Goal: Task Accomplishment & Management: Manage account settings

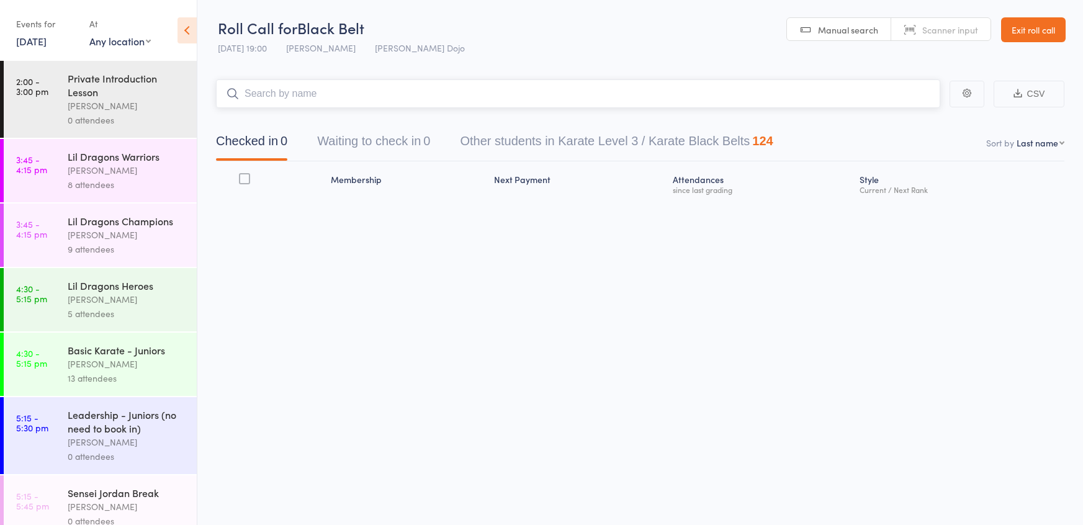
scroll to position [670, 0]
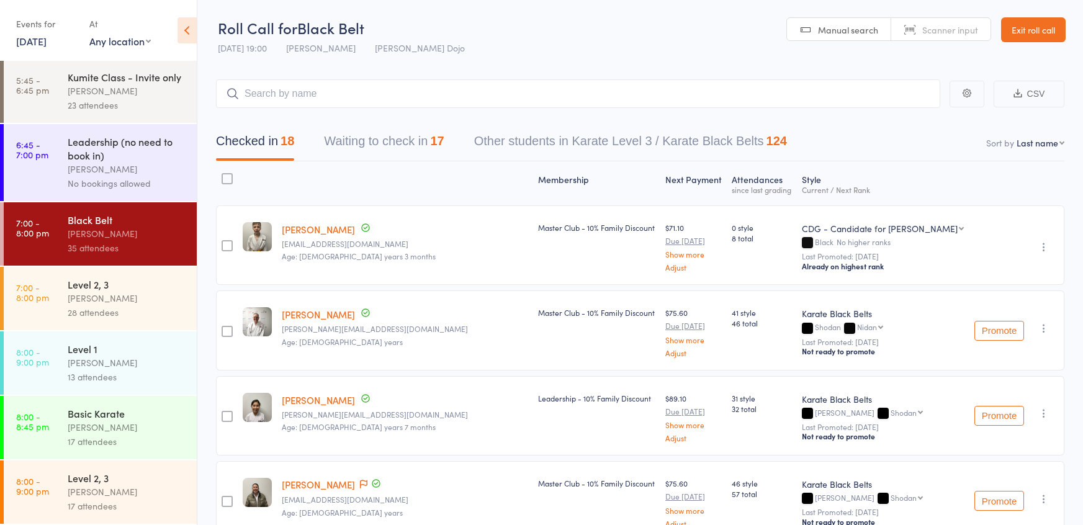
click at [112, 344] on div "Level 1" at bounding box center [127, 349] width 119 height 14
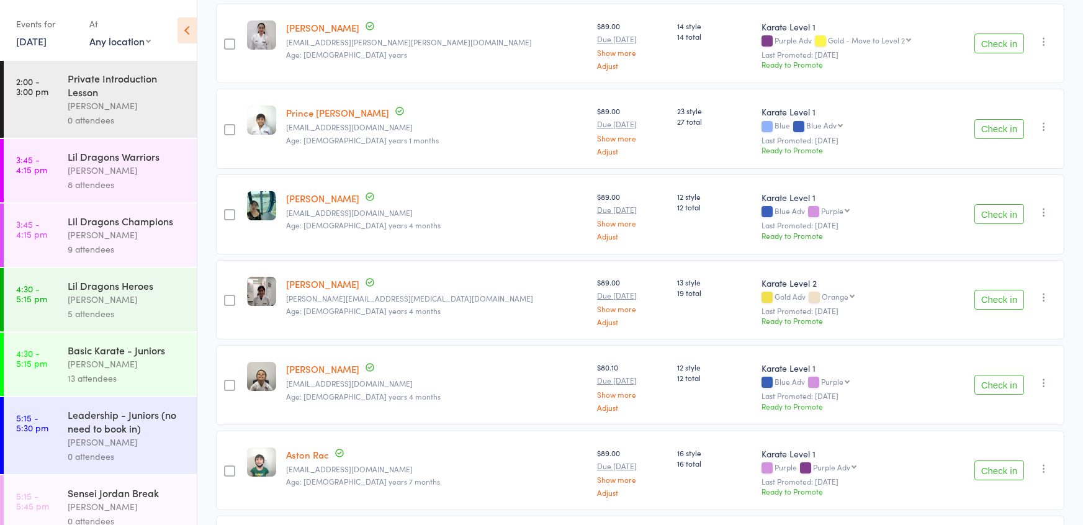
scroll to position [479, 0]
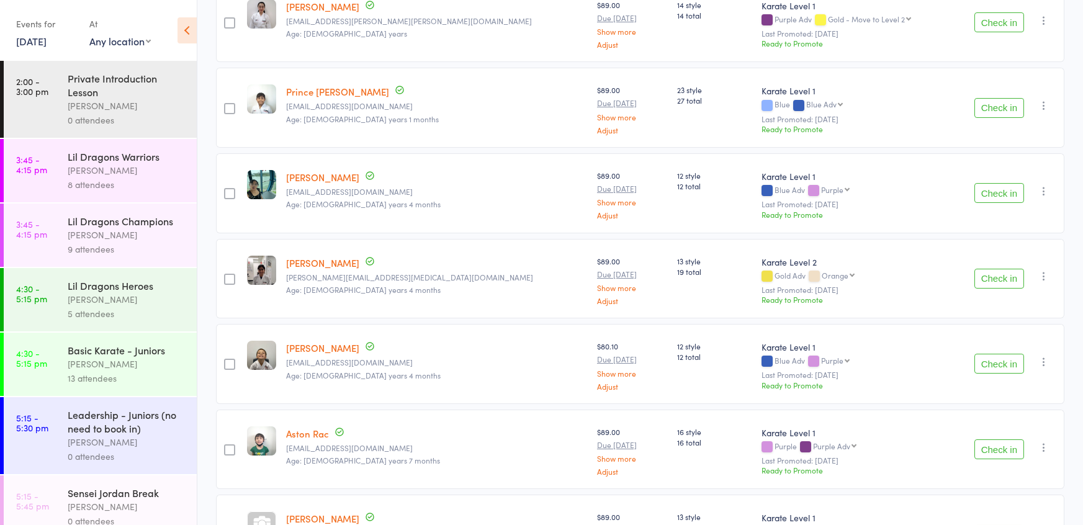
click at [995, 357] on button "Check in" at bounding box center [999, 364] width 50 height 20
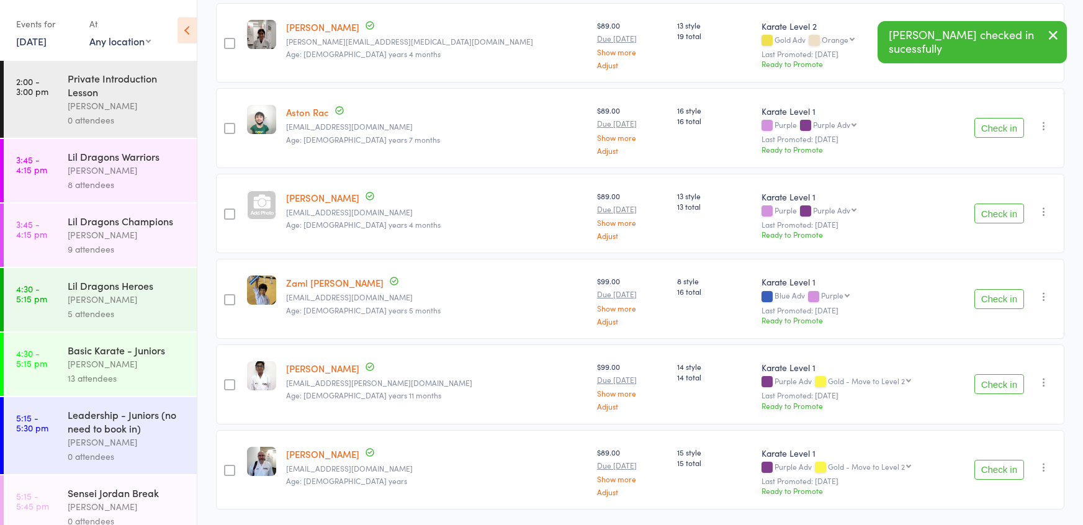
scroll to position [747, 0]
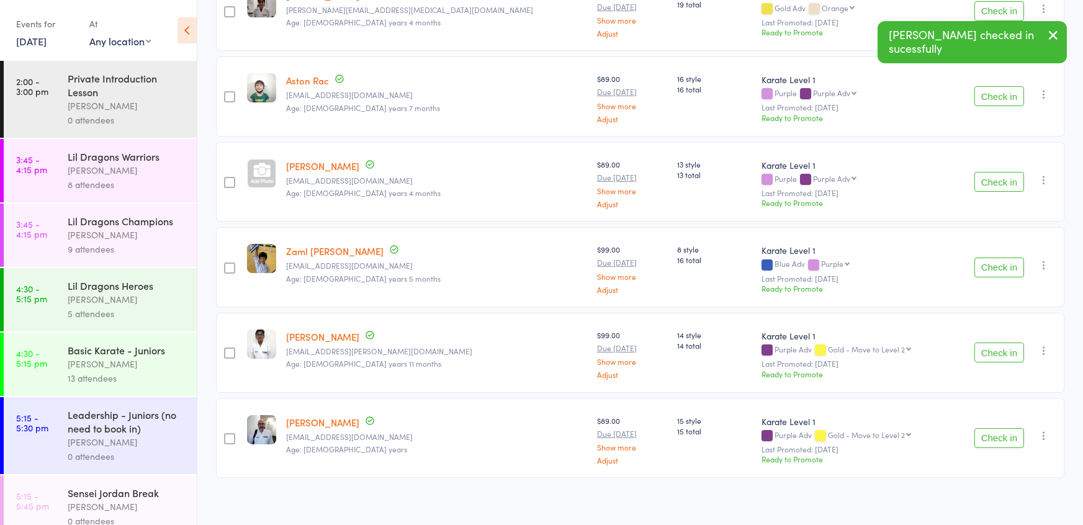
click at [1002, 436] on button "Check in" at bounding box center [999, 438] width 50 height 20
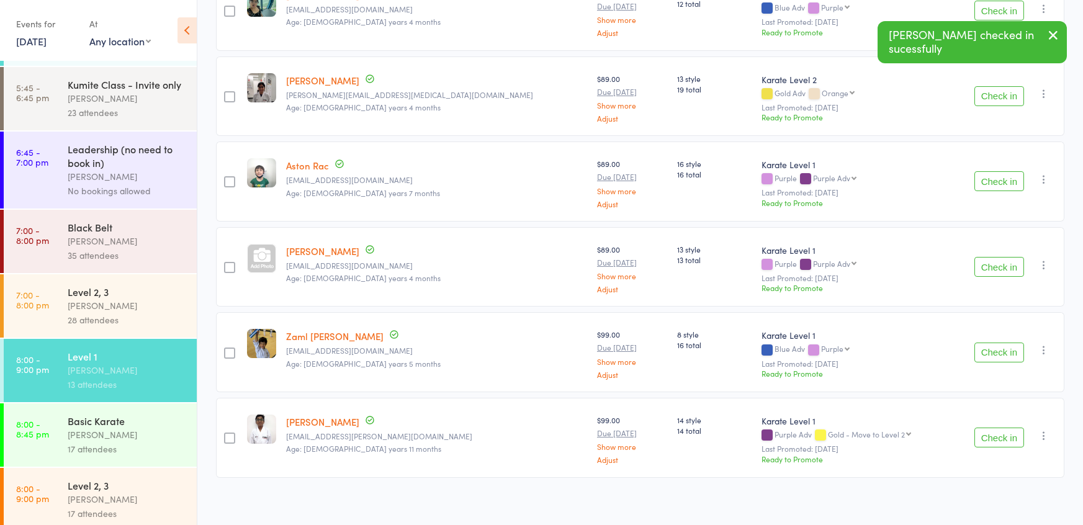
scroll to position [670, 0]
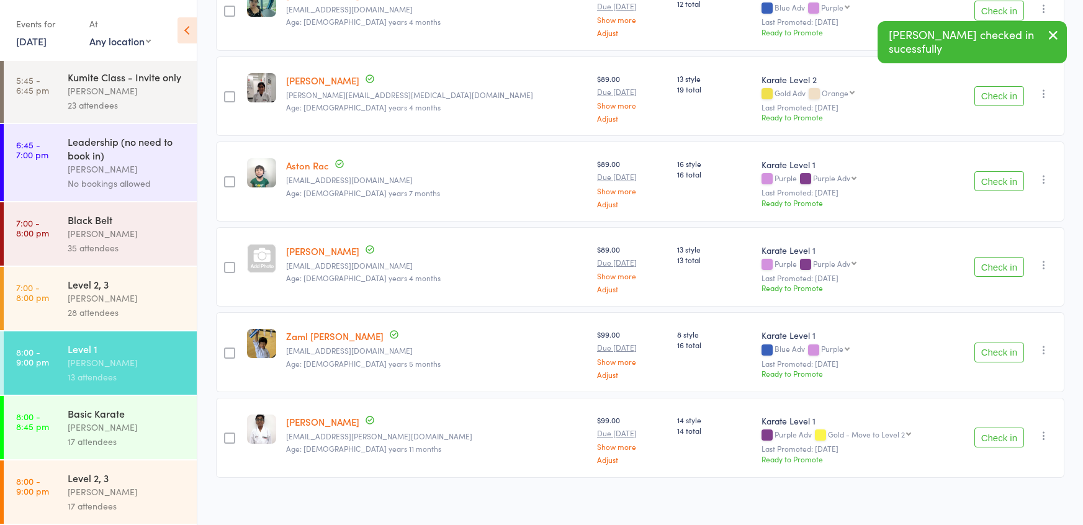
click at [97, 422] on div "Jordan Grandlouis" at bounding box center [127, 427] width 119 height 14
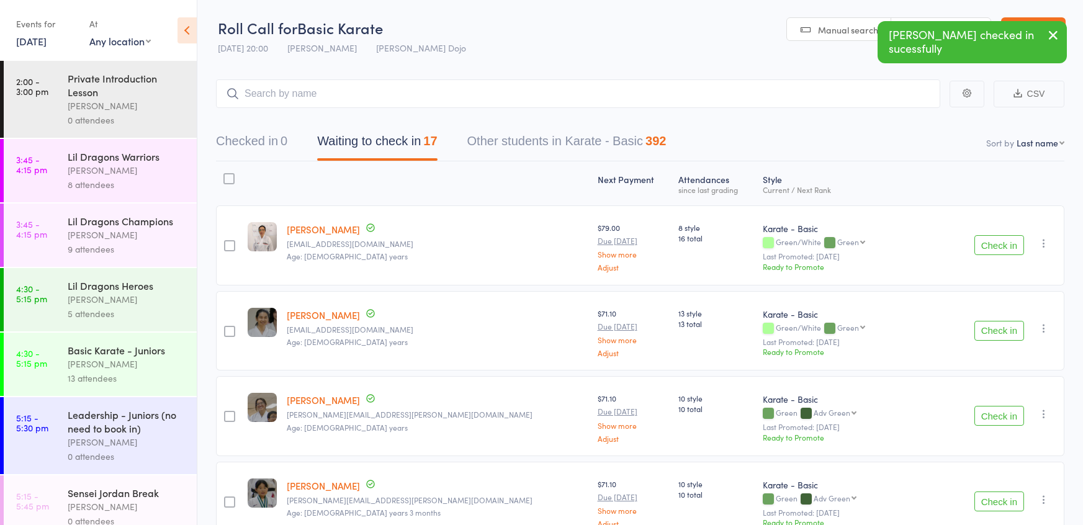
click at [996, 240] on button "Check in" at bounding box center [999, 245] width 50 height 20
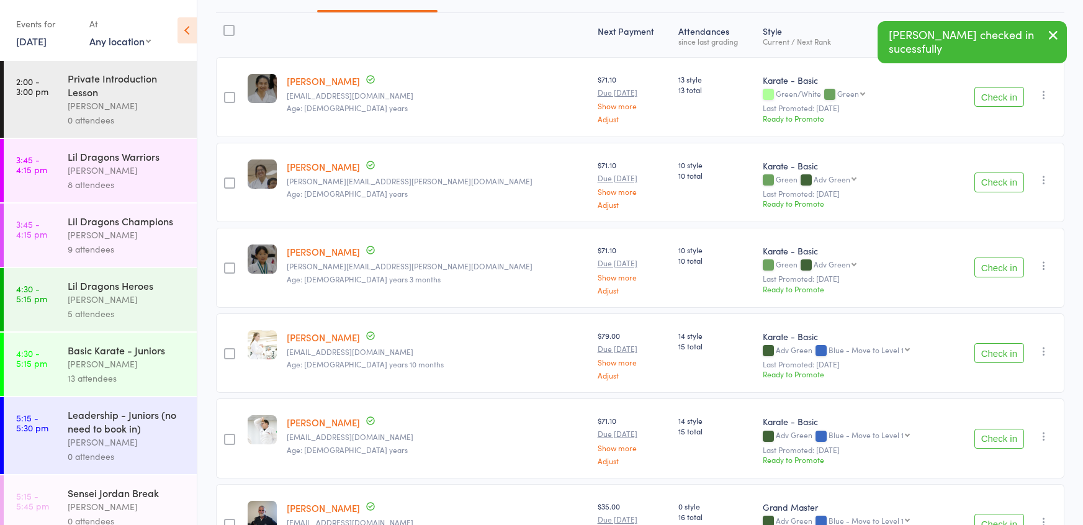
scroll to position [155, 0]
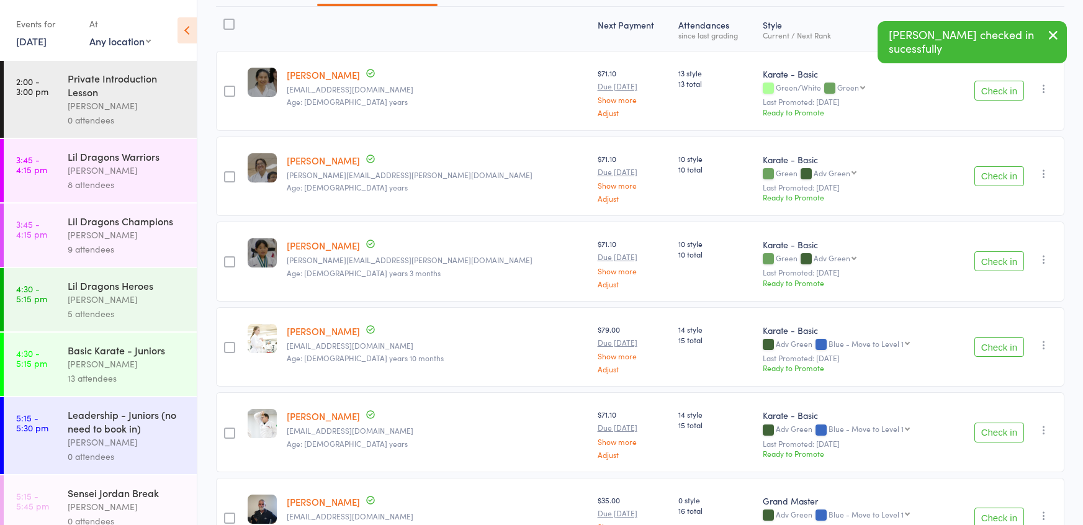
click at [995, 263] on button "Check in" at bounding box center [999, 261] width 50 height 20
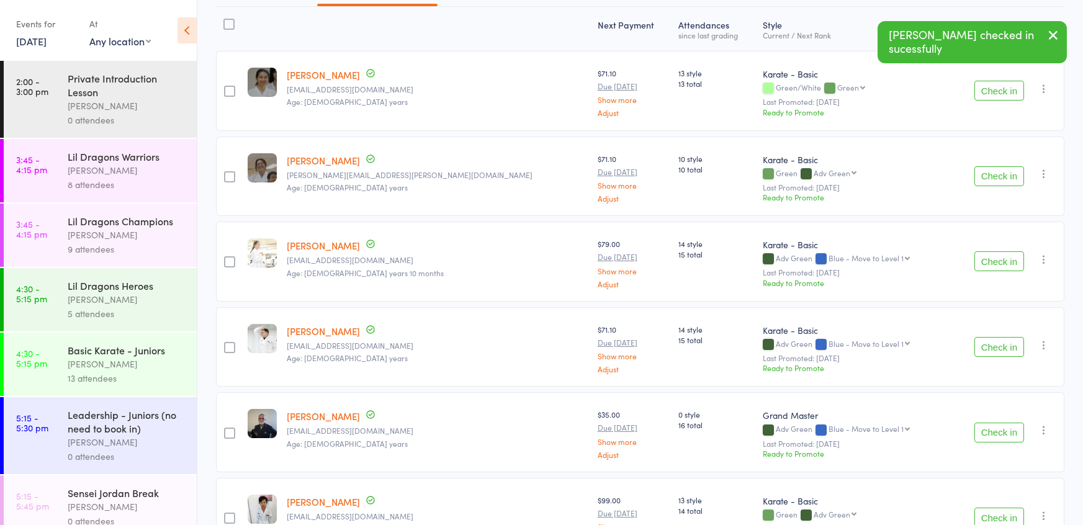
click at [994, 180] on button "Check in" at bounding box center [999, 176] width 50 height 20
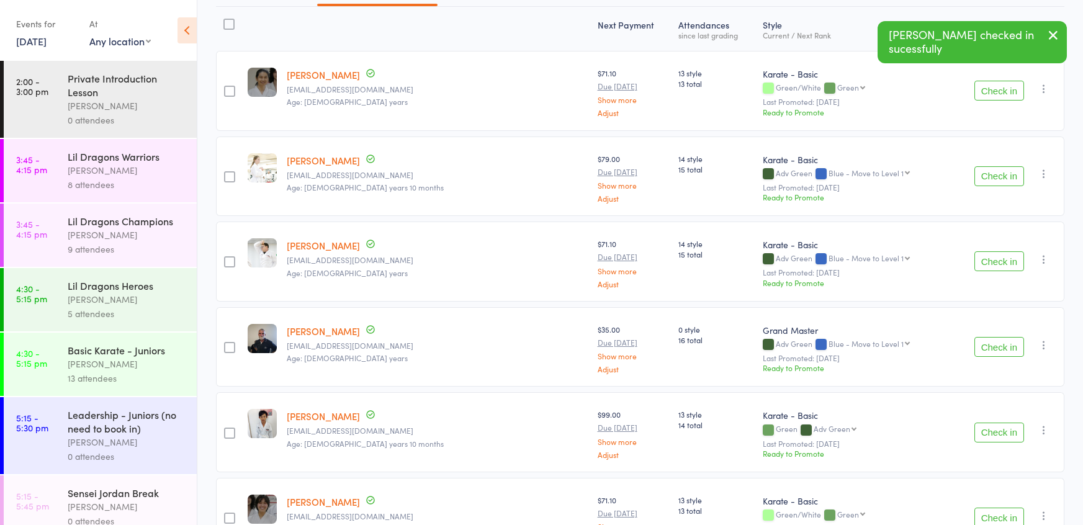
click at [995, 348] on button "Check in" at bounding box center [999, 347] width 50 height 20
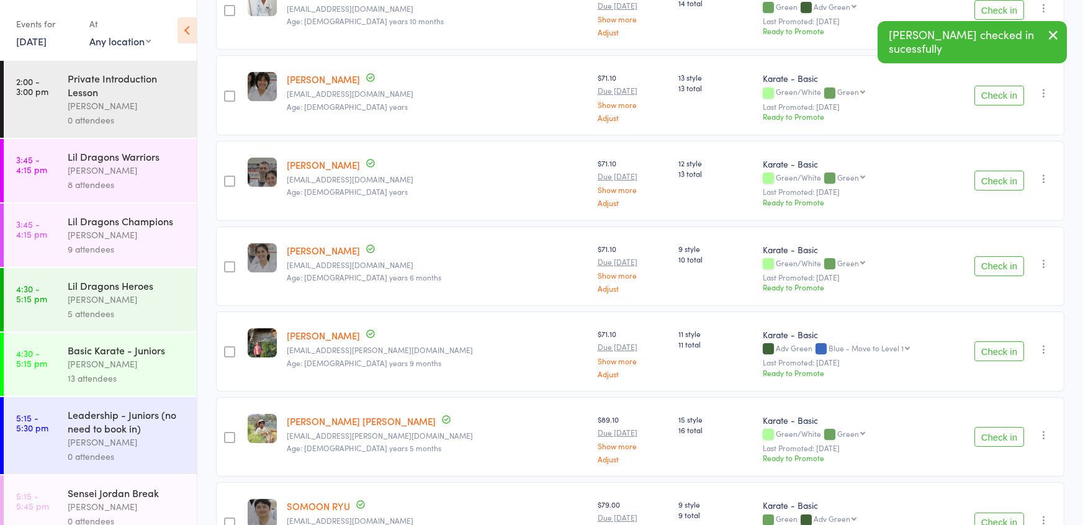
scroll to position [493, 0]
click at [995, 348] on button "Check in" at bounding box center [999, 350] width 50 height 20
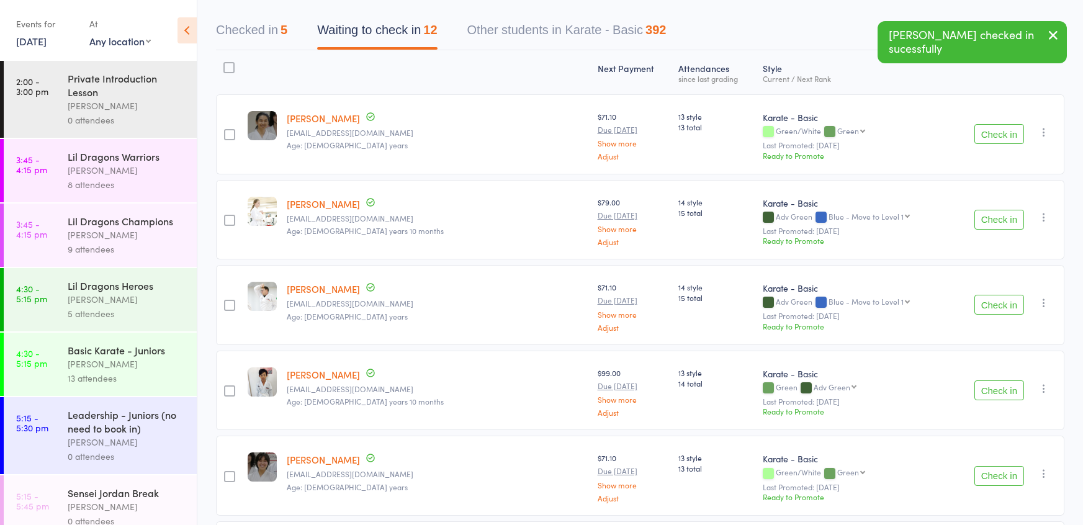
scroll to position [110, 0]
click at [1004, 223] on button "Check in" at bounding box center [999, 221] width 50 height 20
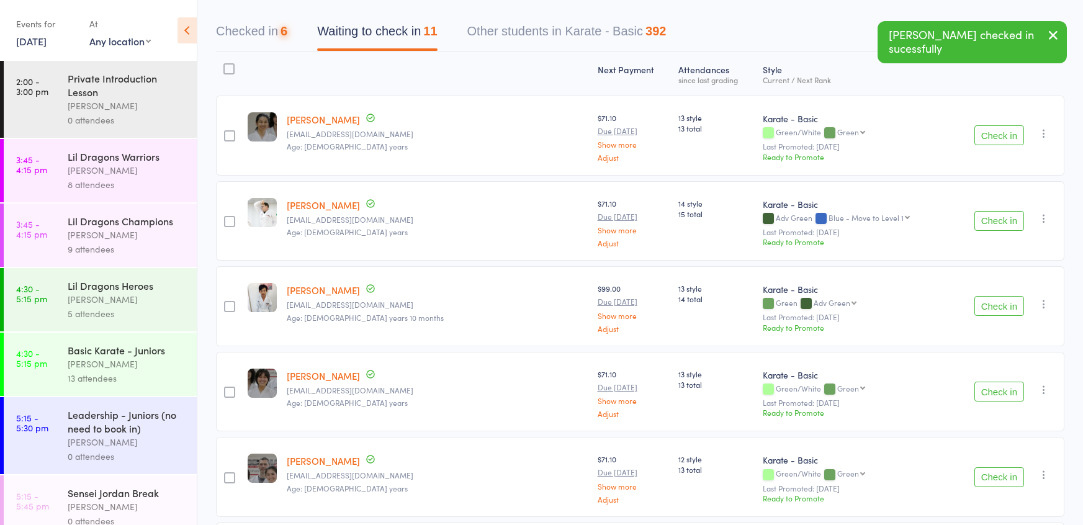
click at [1004, 223] on button "Check in" at bounding box center [999, 221] width 50 height 20
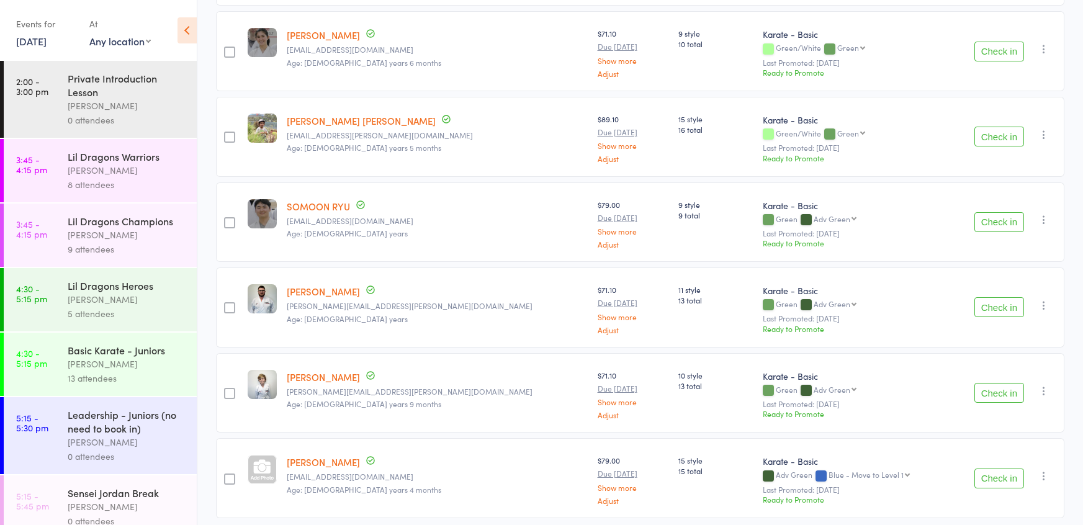
scroll to position [536, 0]
click at [998, 223] on button "Check in" at bounding box center [999, 222] width 50 height 20
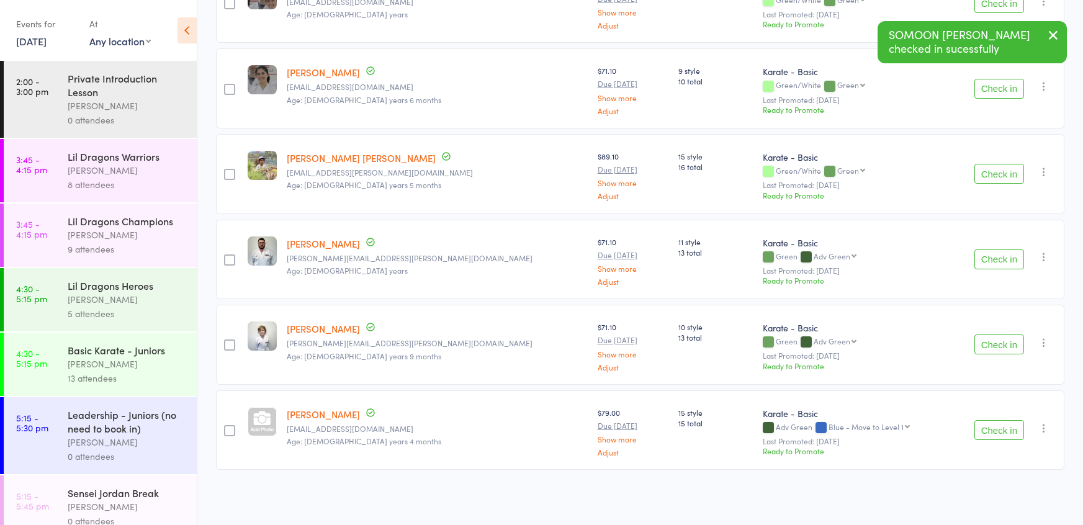
scroll to position [492, 0]
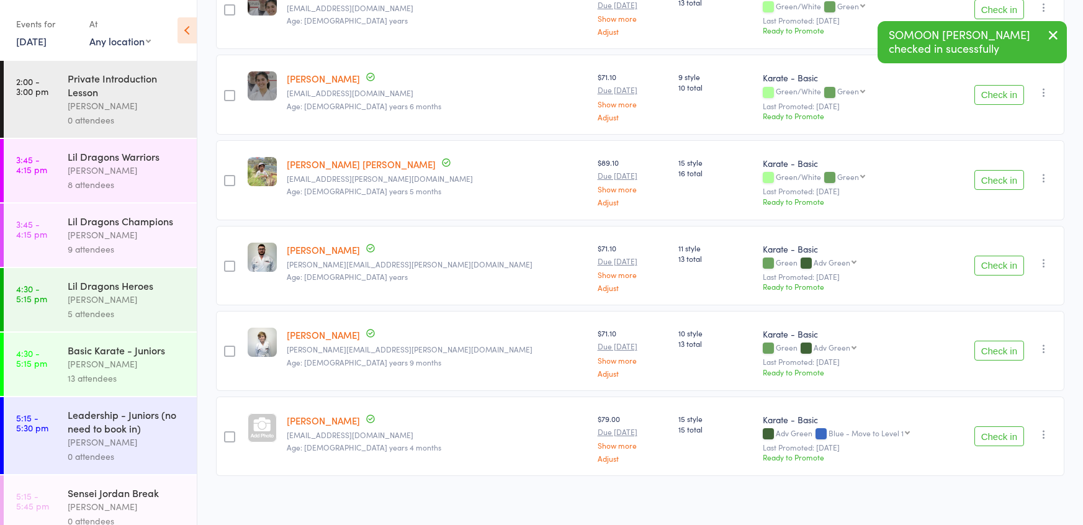
click at [994, 256] on button "Check in" at bounding box center [999, 266] width 50 height 20
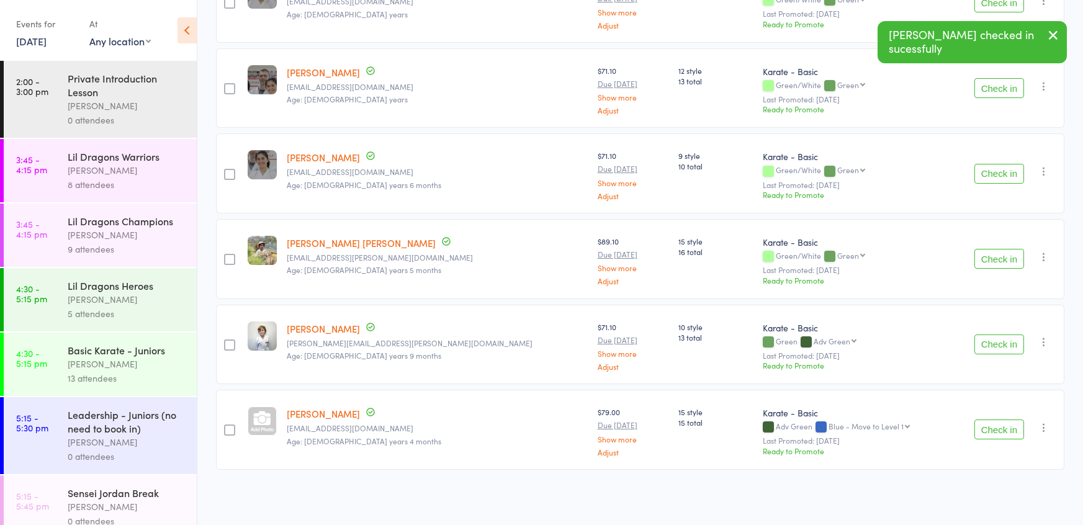
scroll to position [408, 0]
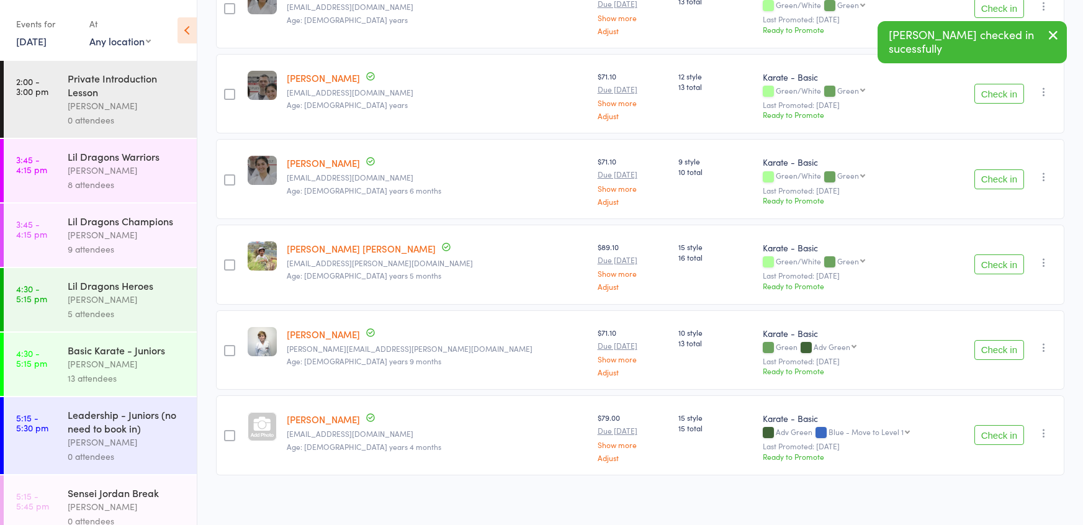
click at [993, 346] on button "Check in" at bounding box center [999, 350] width 50 height 20
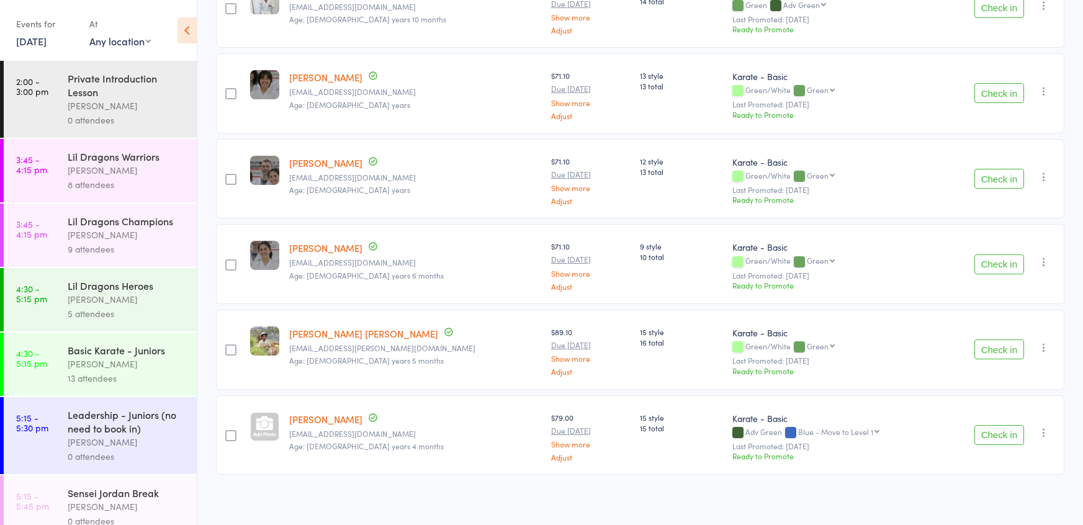
click at [989, 428] on button "Check in" at bounding box center [999, 435] width 50 height 20
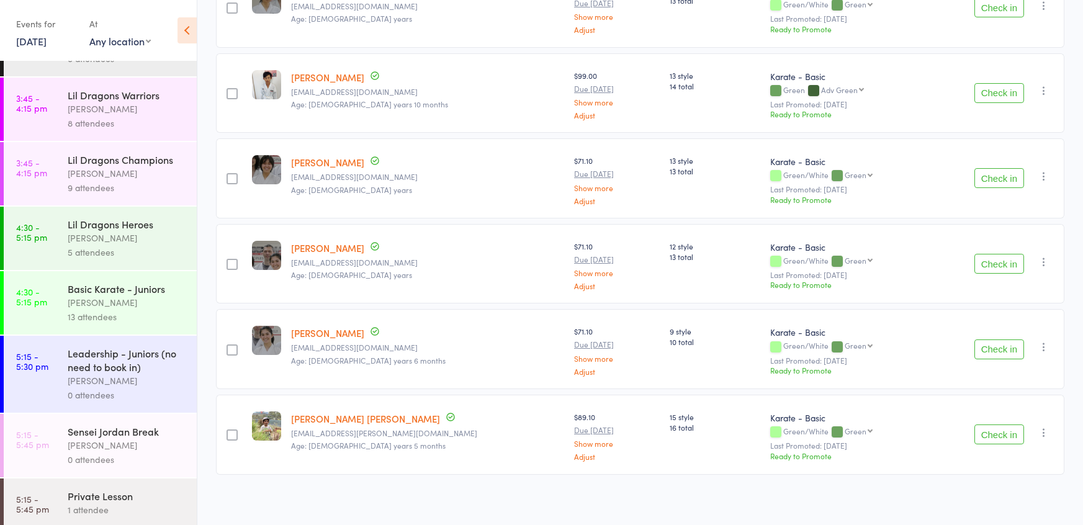
scroll to position [670, 0]
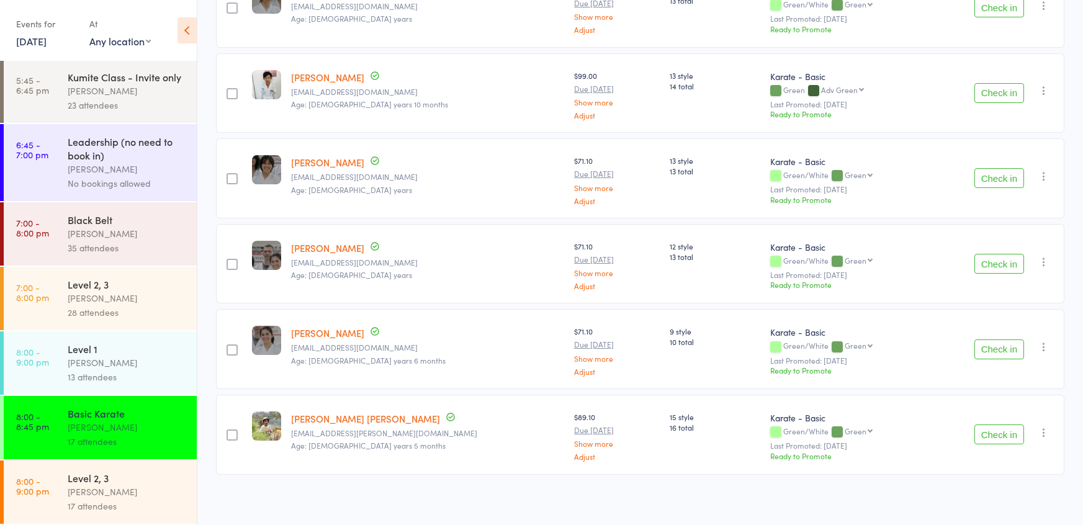
click at [88, 358] on div "[PERSON_NAME]" at bounding box center [127, 363] width 119 height 14
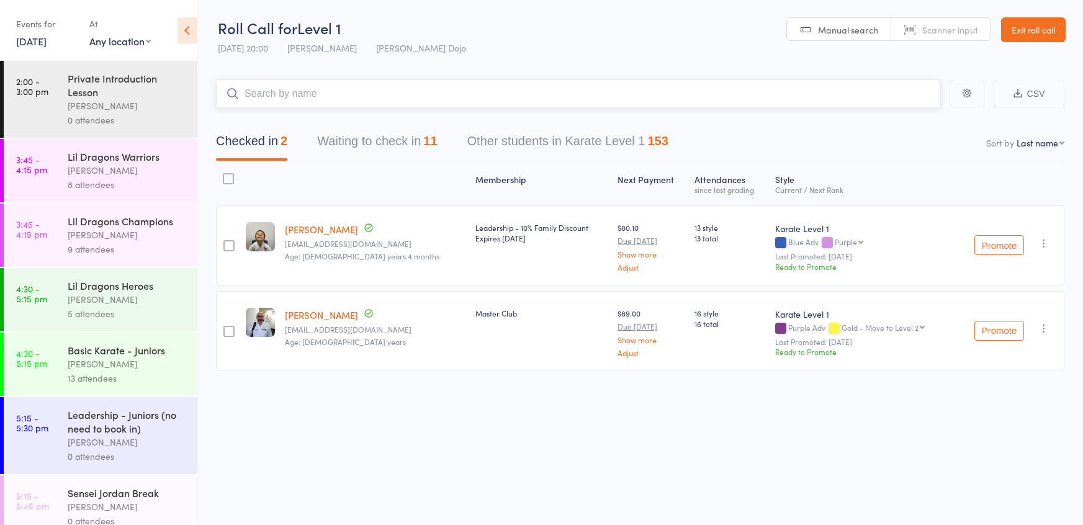
click at [362, 140] on button "Waiting to check in 11" at bounding box center [377, 144] width 120 height 33
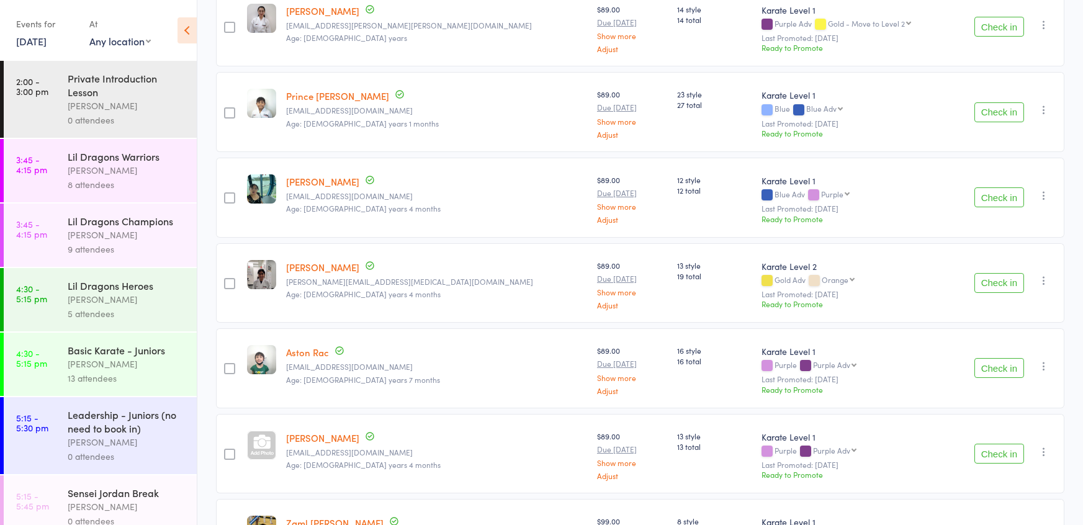
scroll to position [474, 0]
click at [1001, 107] on button "Check in" at bounding box center [999, 113] width 50 height 20
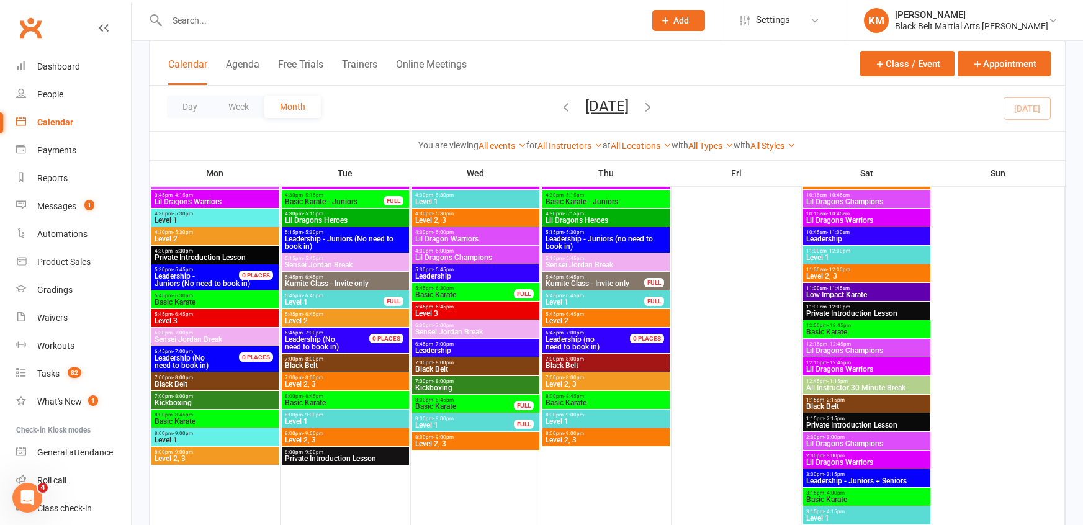
scroll to position [1272, 0]
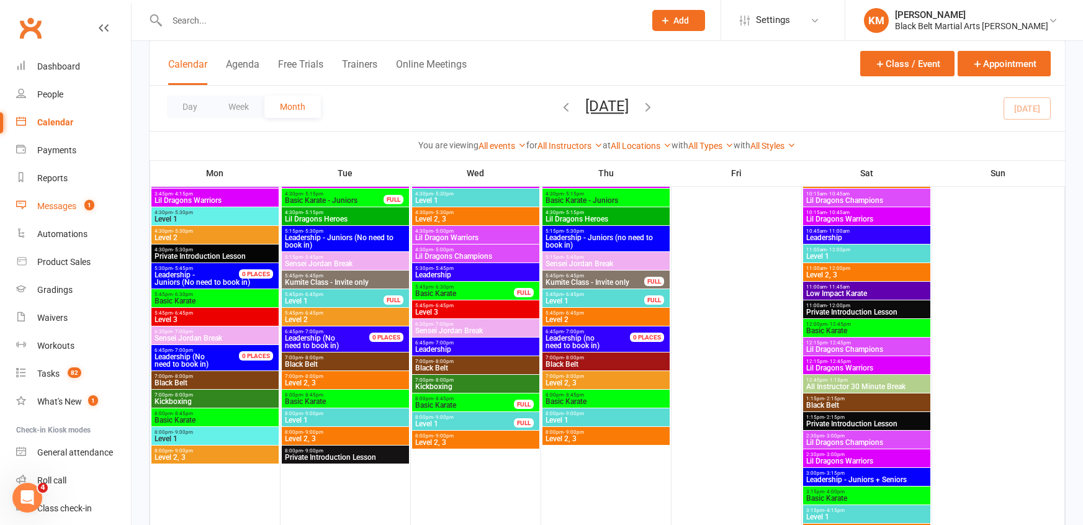
click at [49, 217] on link "Messages 1" at bounding box center [73, 206] width 115 height 28
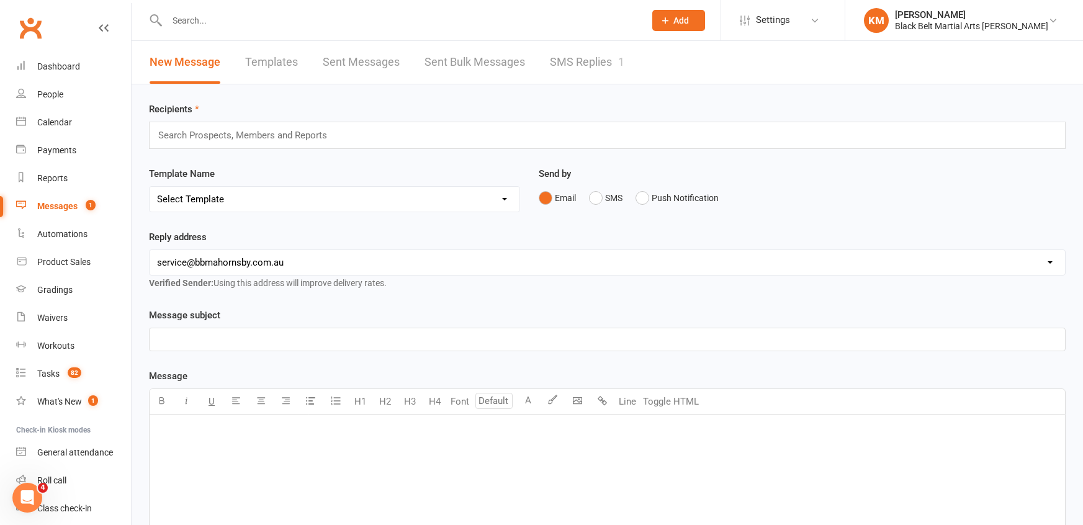
click at [562, 63] on link "SMS Replies 1" at bounding box center [587, 62] width 74 height 43
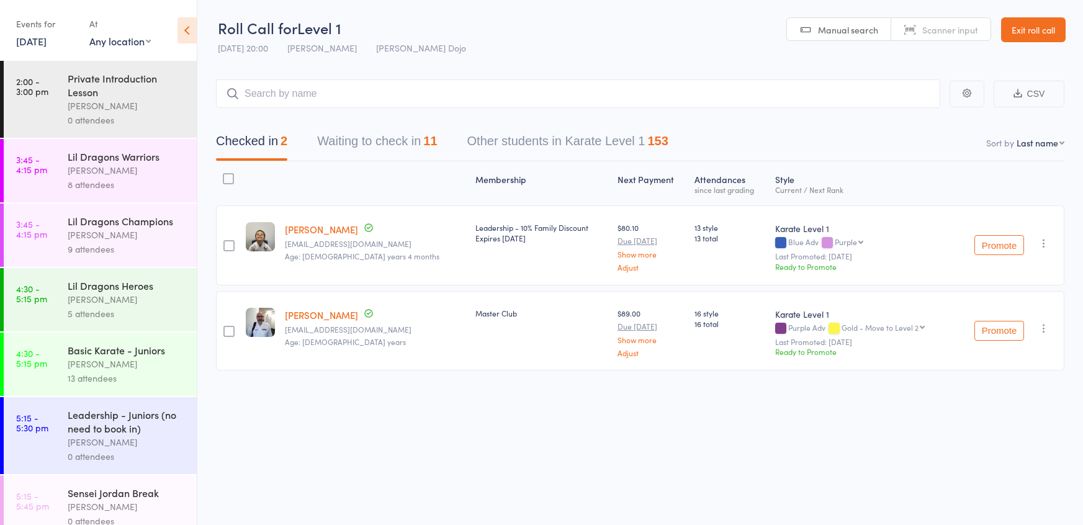
click at [344, 158] on button "Waiting to check in 11" at bounding box center [377, 144] width 120 height 33
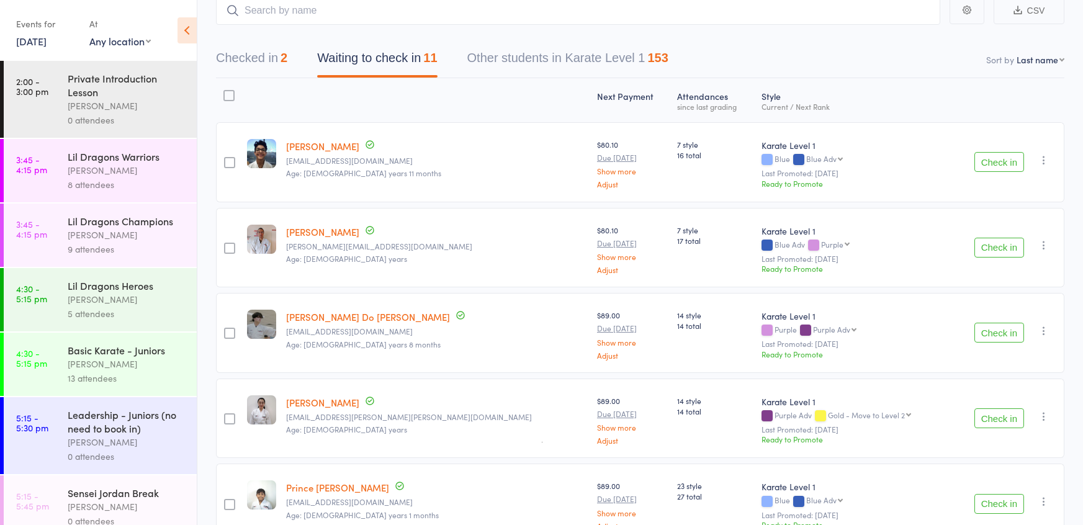
scroll to position [86, 0]
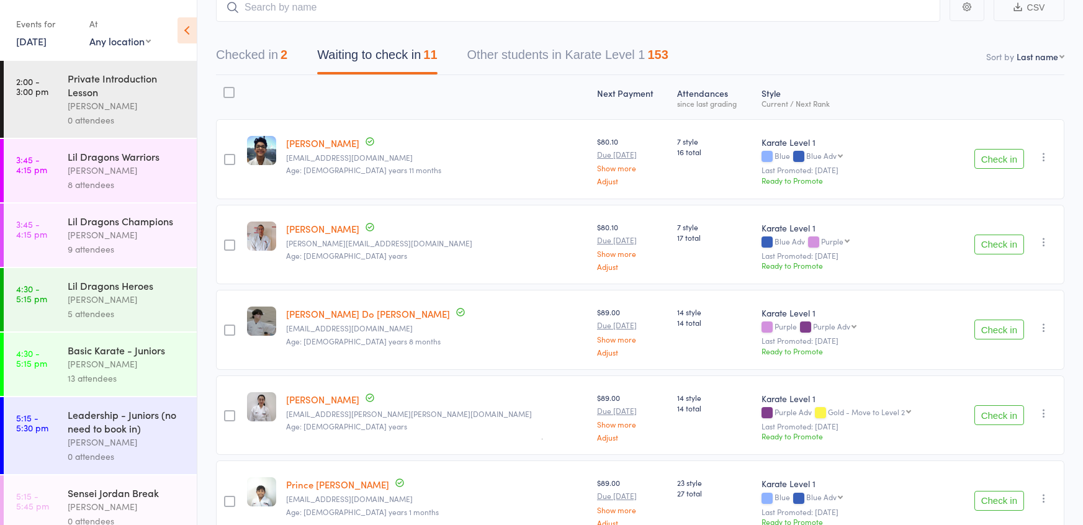
click at [993, 327] on button "Check in" at bounding box center [999, 330] width 50 height 20
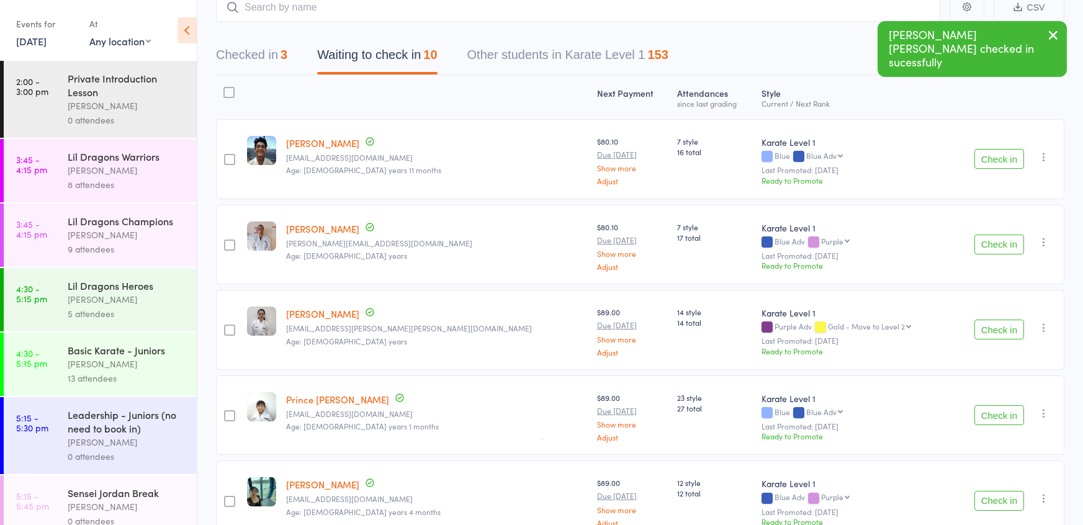
click at [983, 418] on button "Check in" at bounding box center [999, 415] width 50 height 20
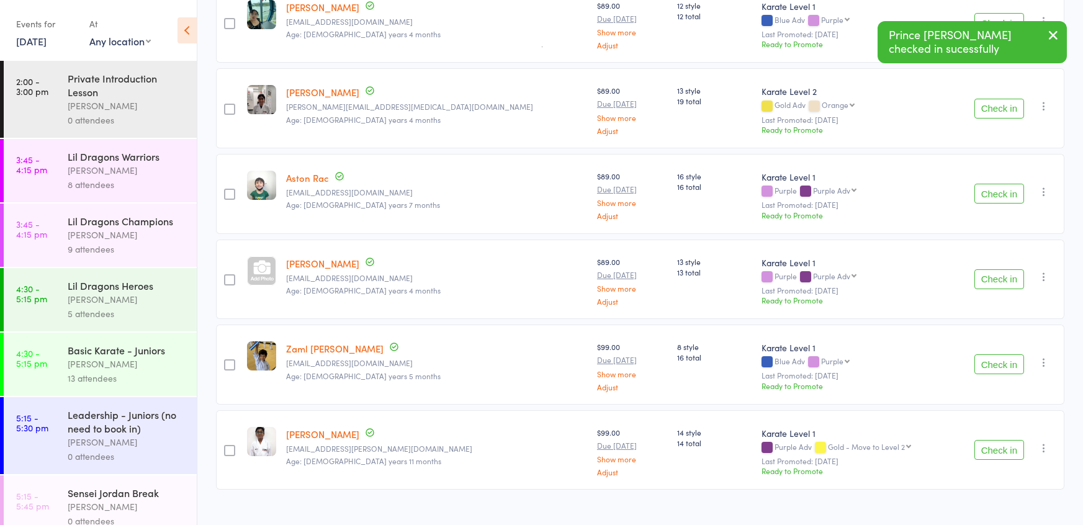
scroll to position [487, 0]
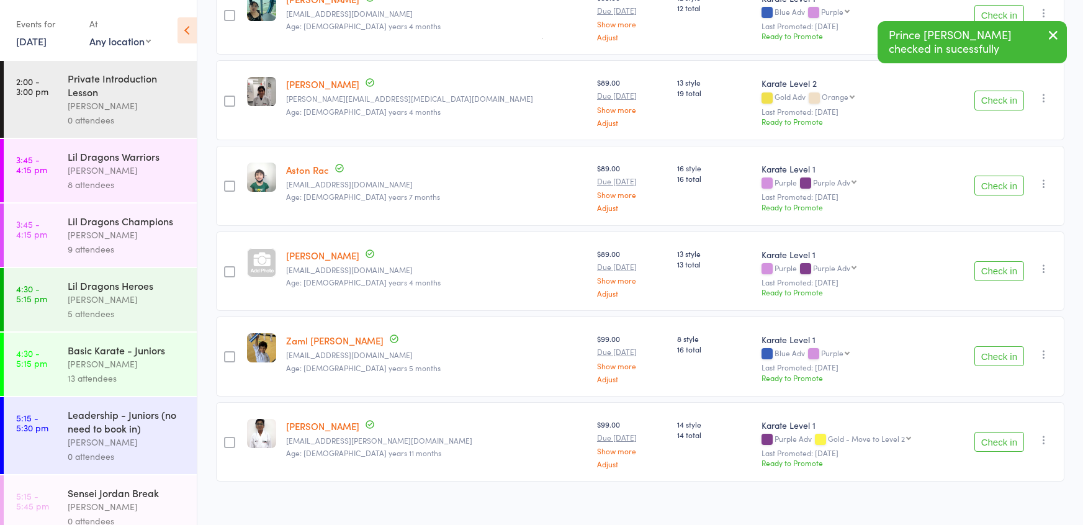
click at [995, 351] on button "Check in" at bounding box center [999, 356] width 50 height 20
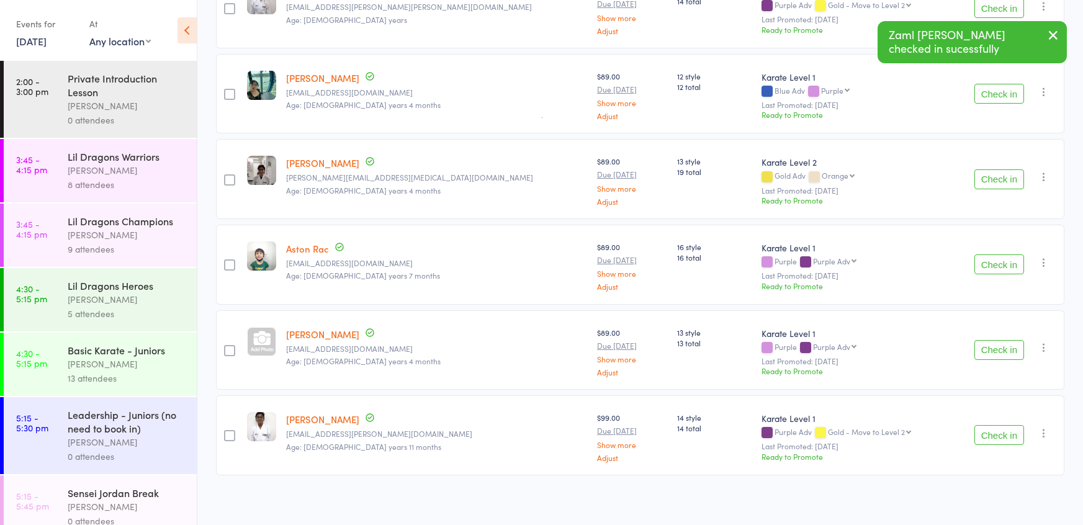
scroll to position [0, 0]
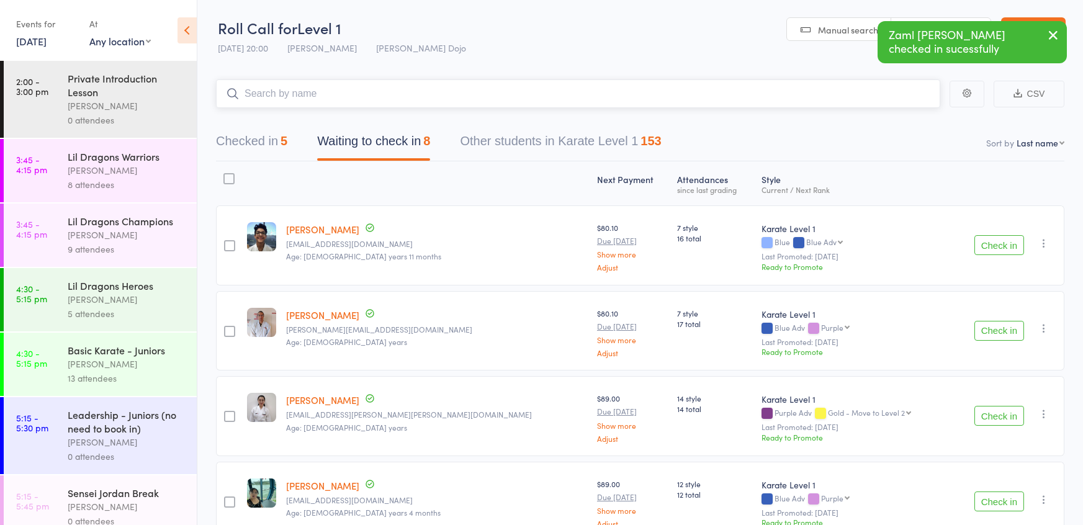
click at [478, 94] on input "search" at bounding box center [578, 93] width 724 height 29
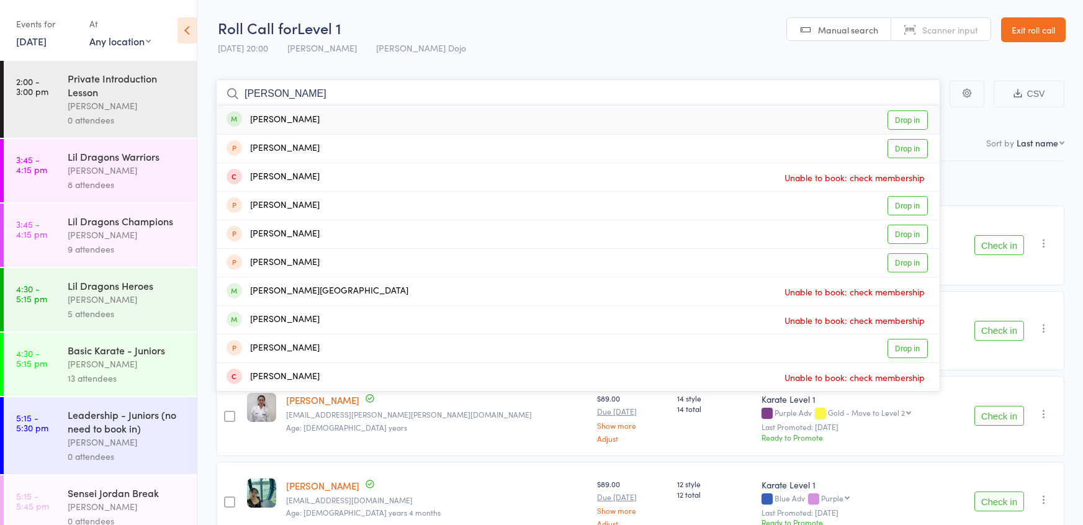
type input "sarvesh"
click at [903, 117] on link "Drop in" at bounding box center [907, 119] width 40 height 19
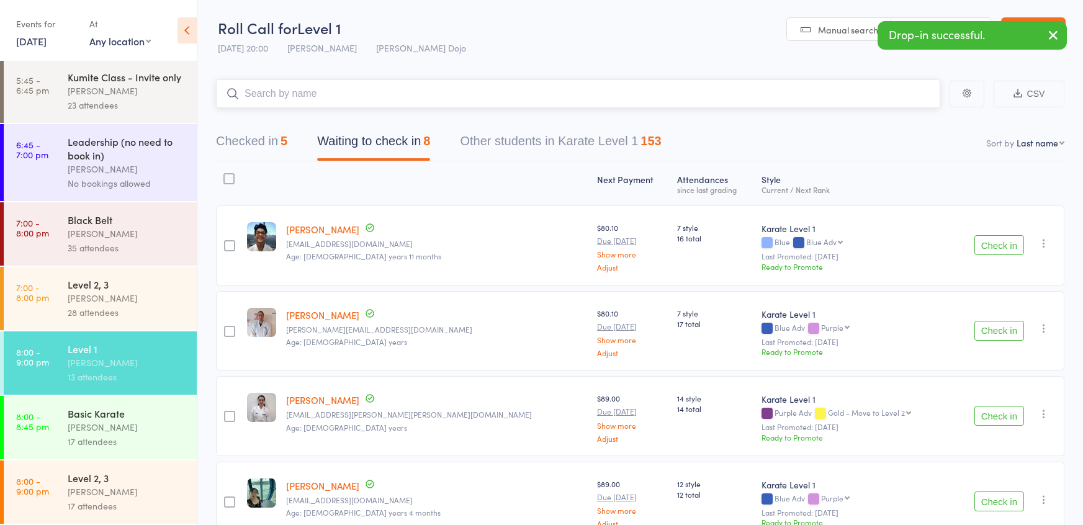
scroll to position [408, 0]
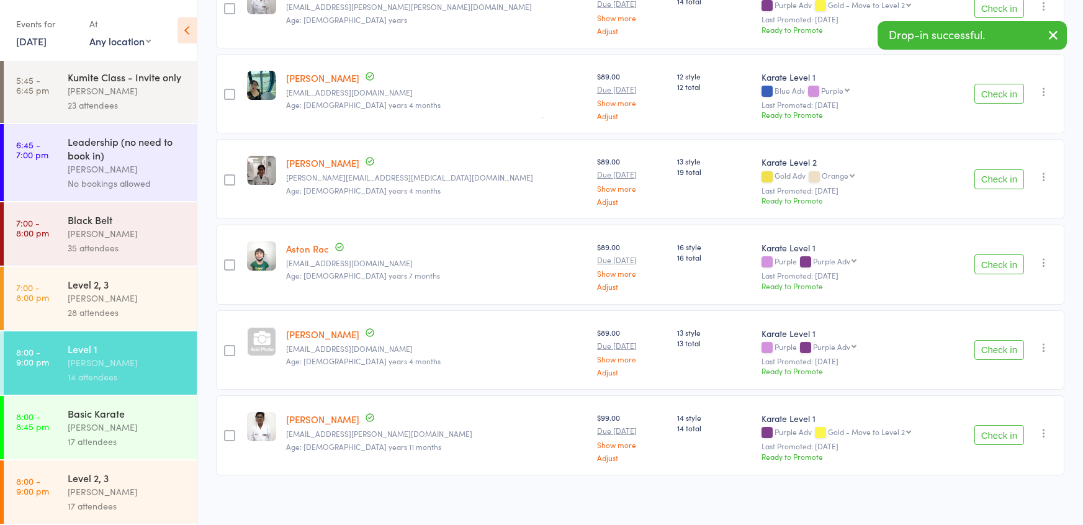
click at [96, 438] on div "17 attendees" at bounding box center [127, 441] width 119 height 14
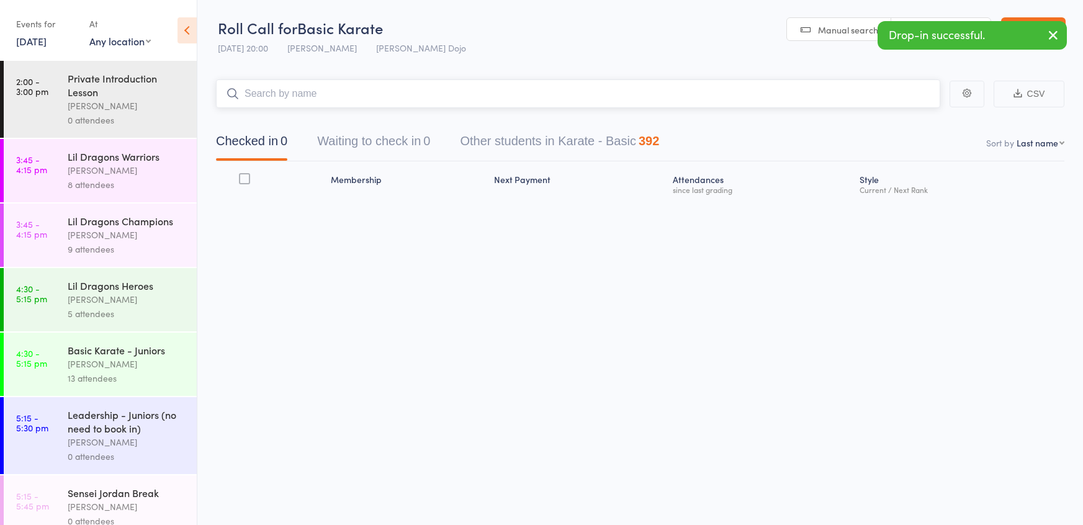
click at [355, 128] on button "Waiting to check in 0" at bounding box center [373, 144] width 113 height 33
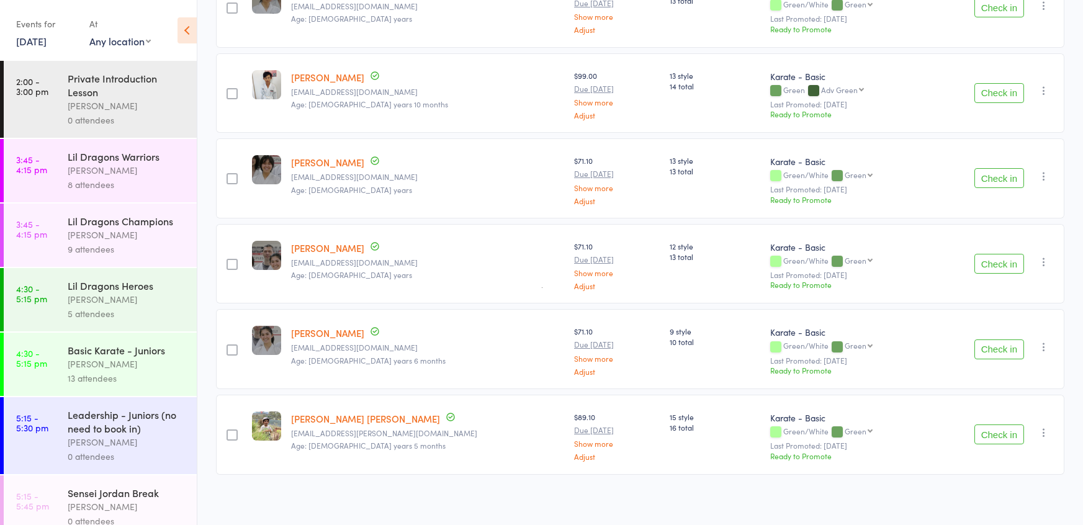
scroll to position [670, 0]
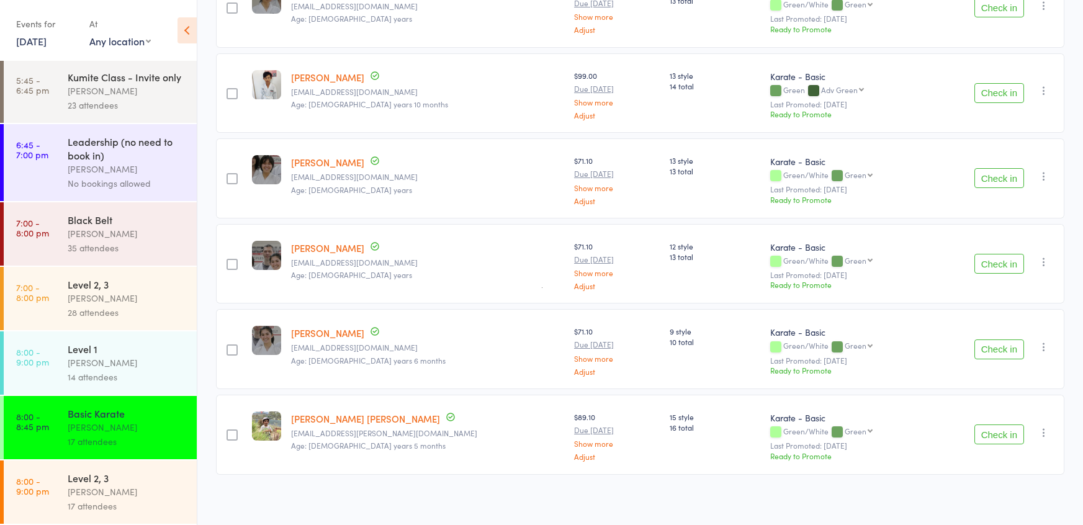
click at [79, 503] on div "17 attendees" at bounding box center [127, 506] width 119 height 14
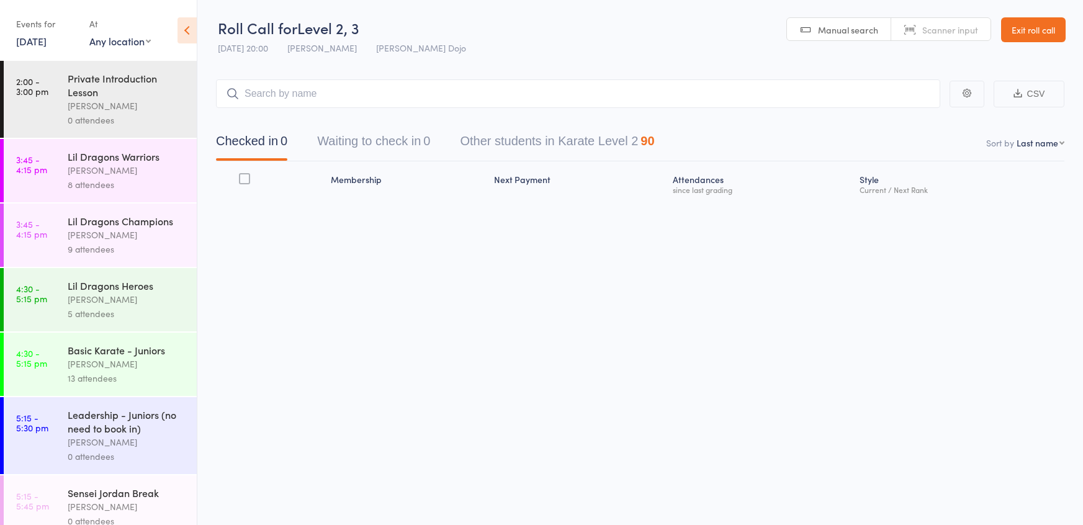
click at [361, 149] on button "Waiting to check in 0" at bounding box center [373, 144] width 113 height 33
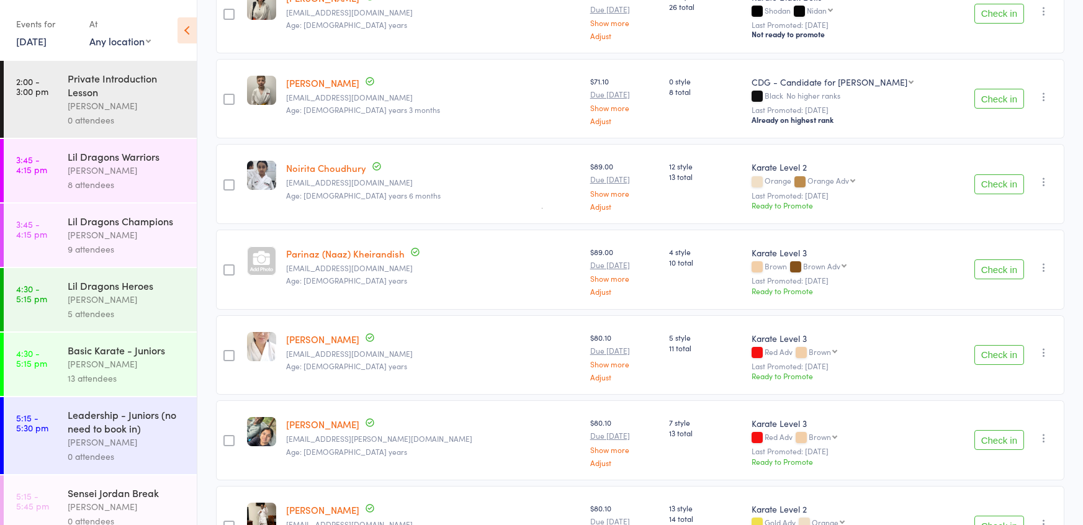
scroll to position [323, 0]
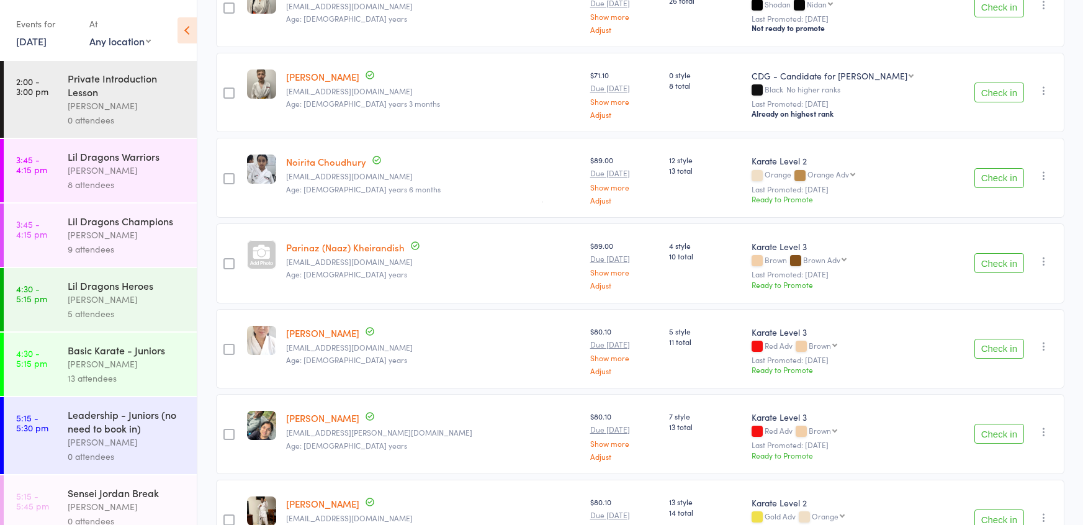
click at [987, 343] on button "Check in" at bounding box center [999, 349] width 50 height 20
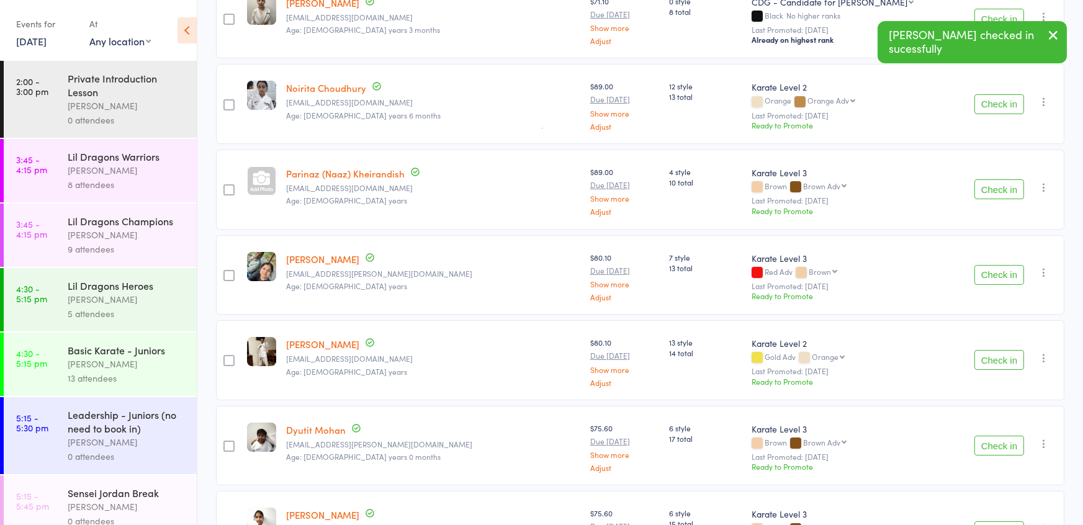
scroll to position [408, 0]
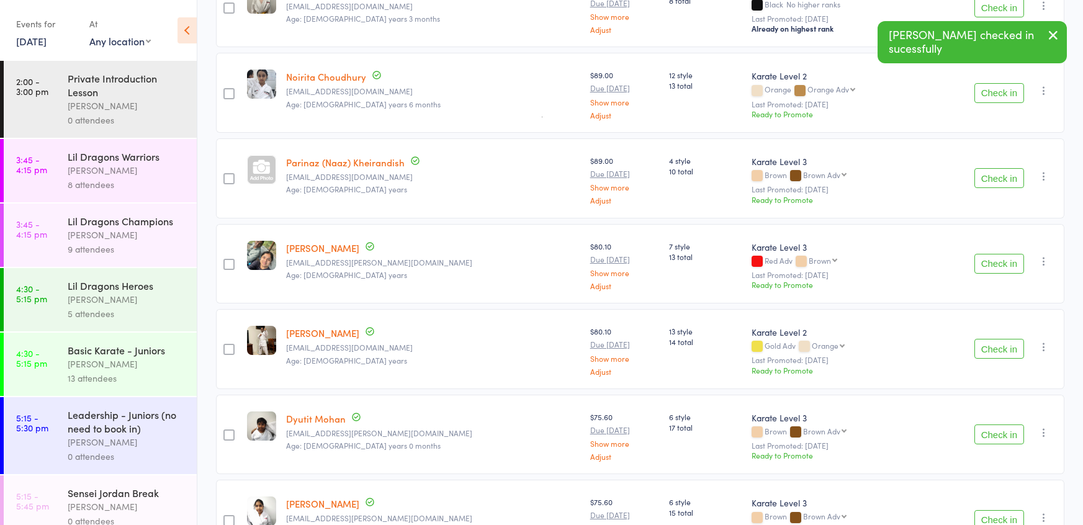
click at [987, 350] on button "Check in" at bounding box center [999, 349] width 50 height 20
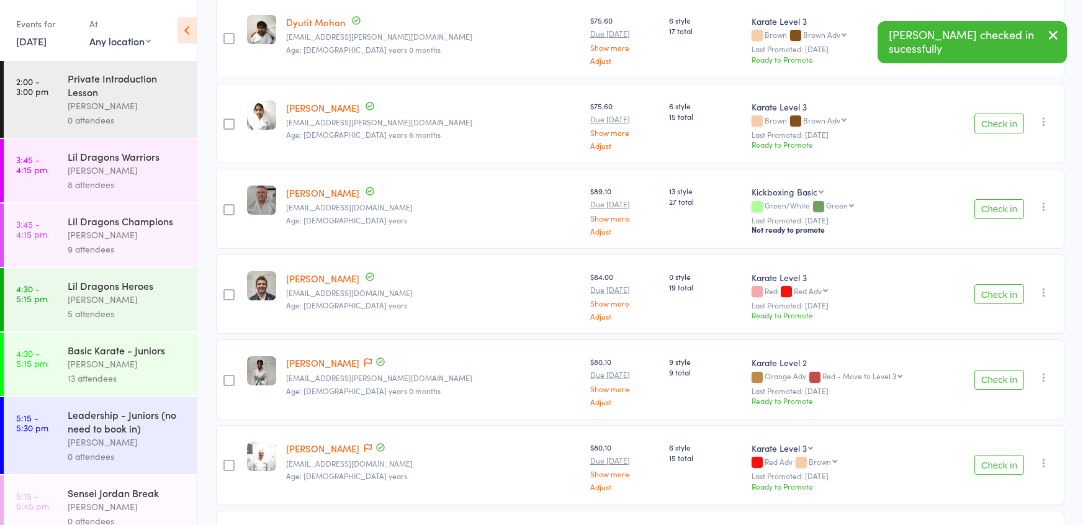
scroll to position [721, 0]
click at [987, 374] on button "Check in" at bounding box center [999, 378] width 50 height 20
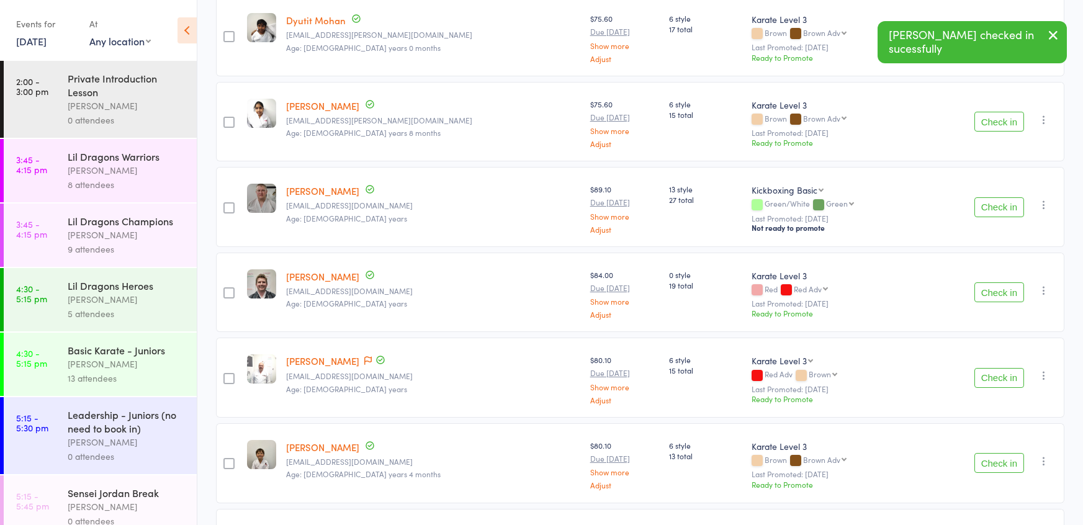
click at [987, 378] on button "Check in" at bounding box center [999, 378] width 50 height 20
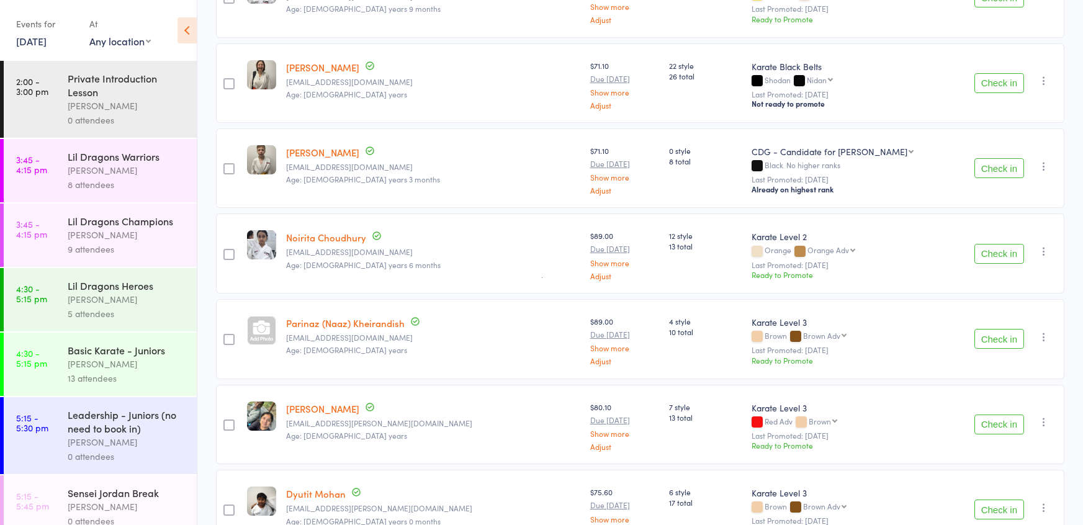
scroll to position [246, 0]
click at [1006, 341] on button "Check in" at bounding box center [999, 341] width 50 height 20
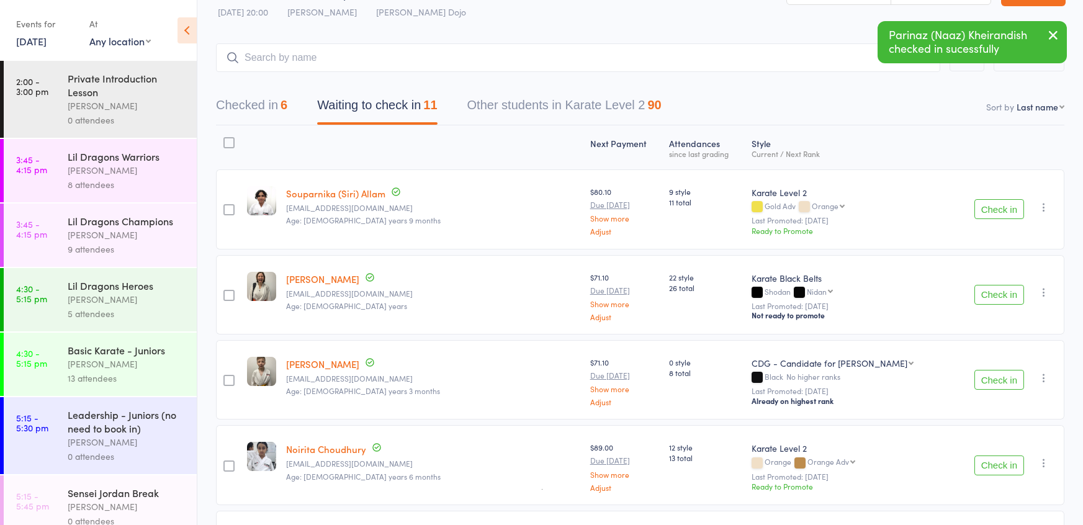
scroll to position [0, 0]
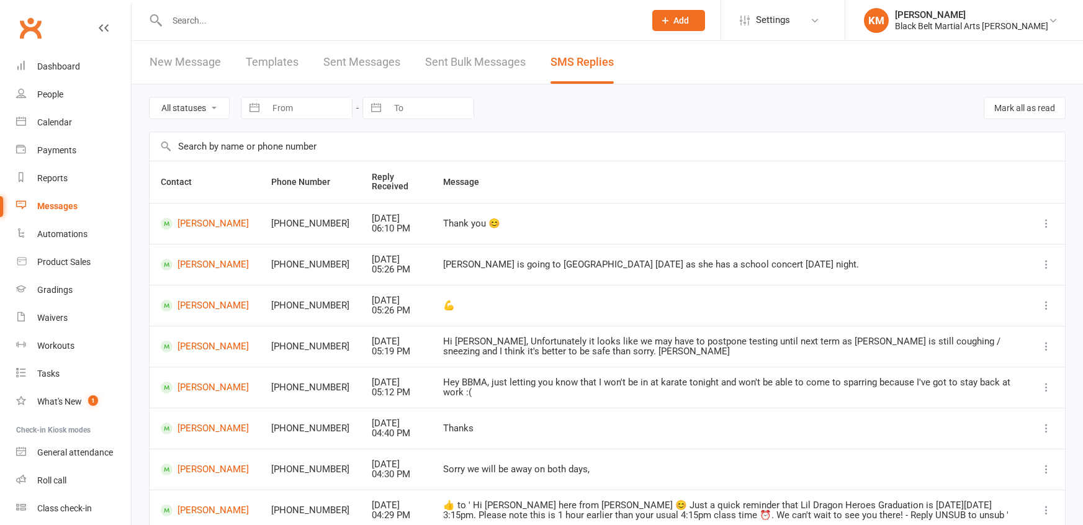
click at [187, 19] on input "text" at bounding box center [399, 20] width 473 height 17
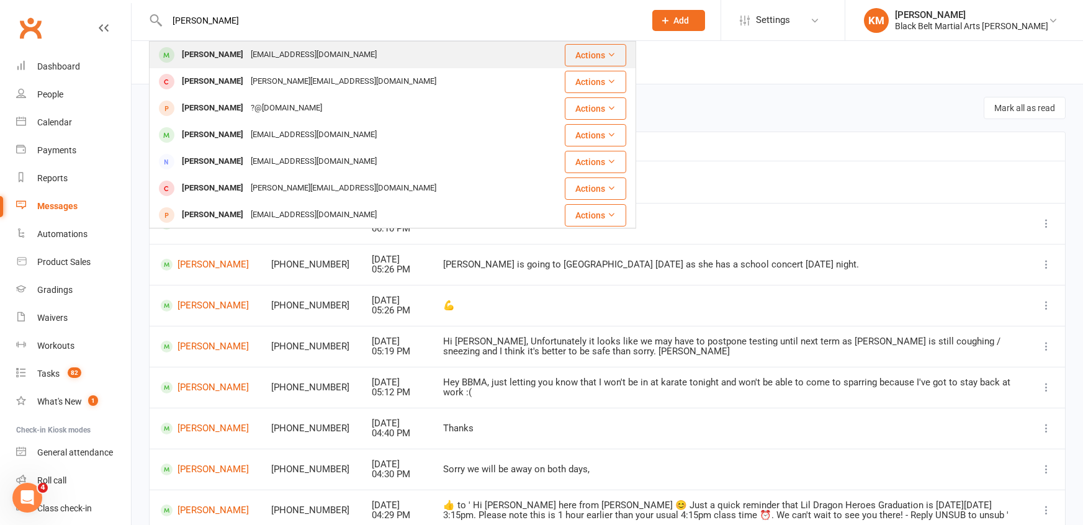
type input "Ryan Zhai"
click at [189, 56] on div "Ryan Zhai" at bounding box center [212, 55] width 69 height 18
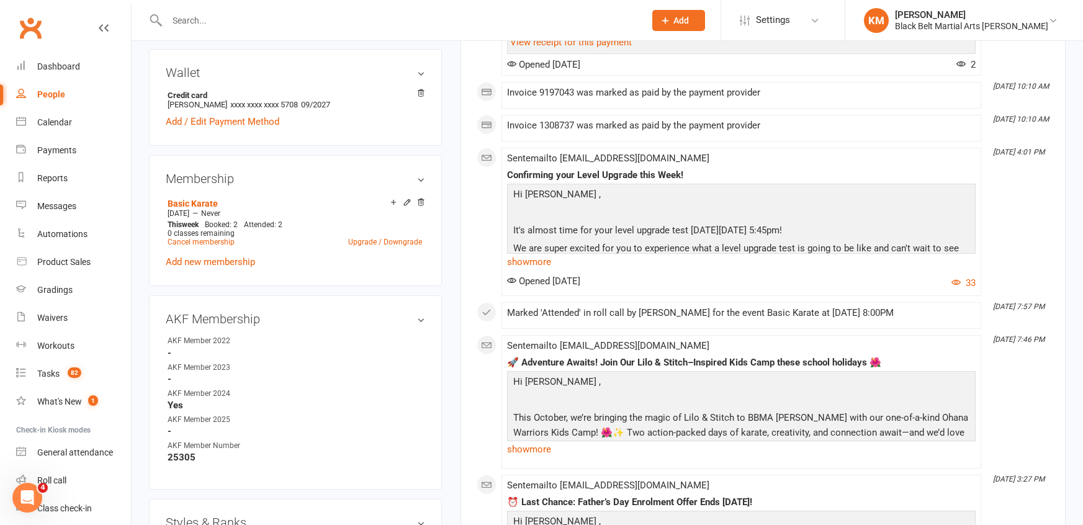
scroll to position [369, 0]
click at [359, 237] on link "Upgrade / Downgrade" at bounding box center [385, 241] width 74 height 9
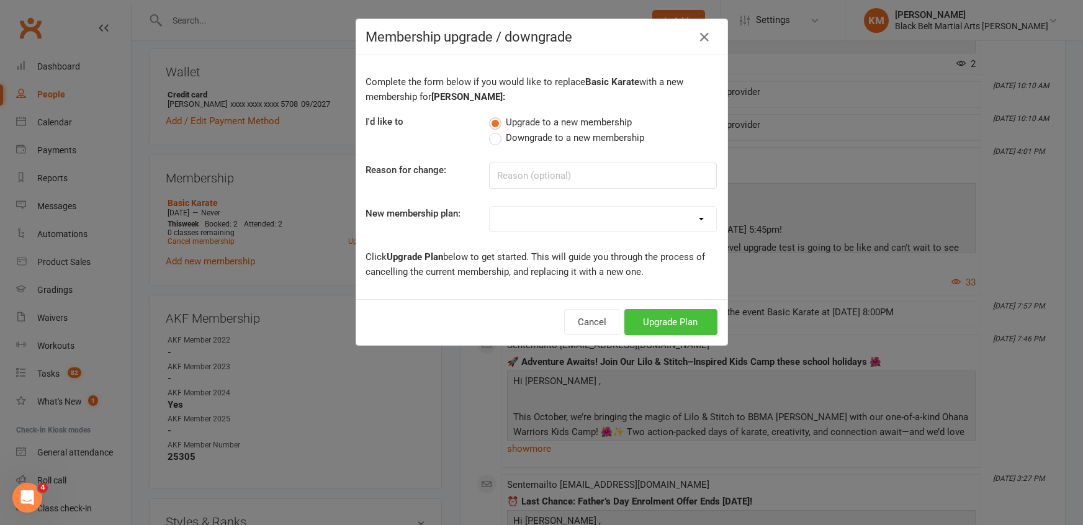
click at [657, 327] on button "Upgrade Plan" at bounding box center [670, 322] width 93 height 26
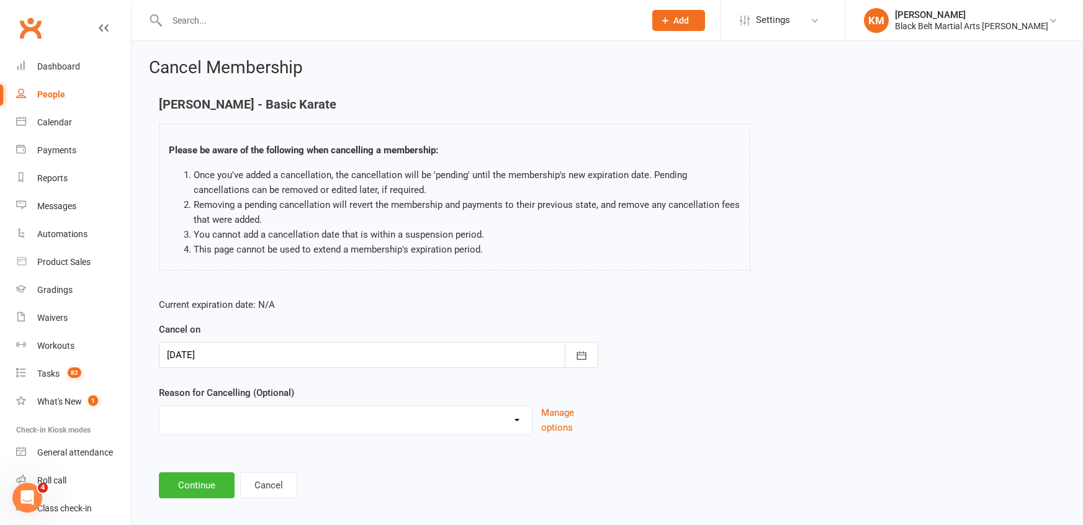
click at [264, 351] on div at bounding box center [378, 355] width 439 height 26
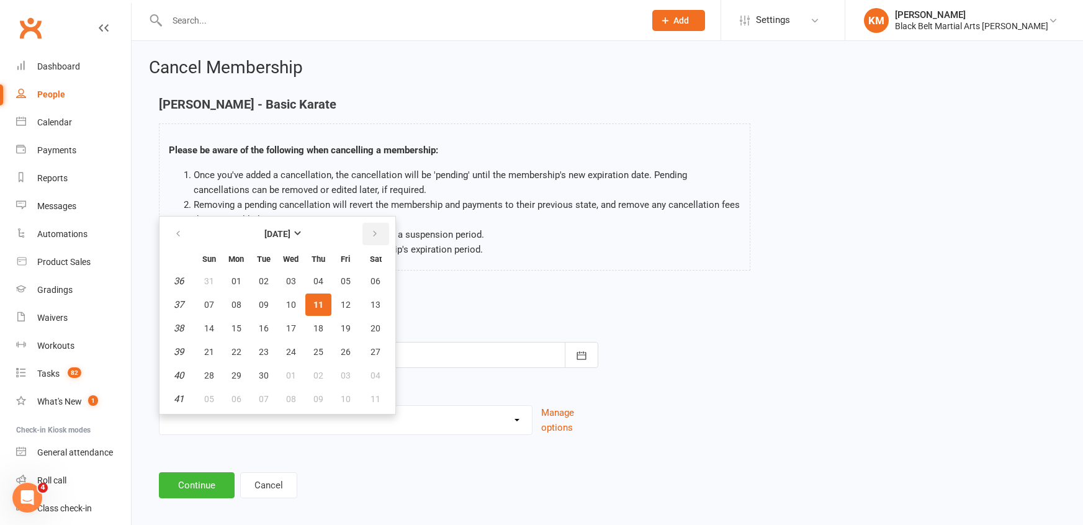
click at [366, 232] on button "button" at bounding box center [375, 234] width 27 height 22
click at [290, 305] on span "08" at bounding box center [291, 305] width 10 height 10
type input "08 Oct 2025"
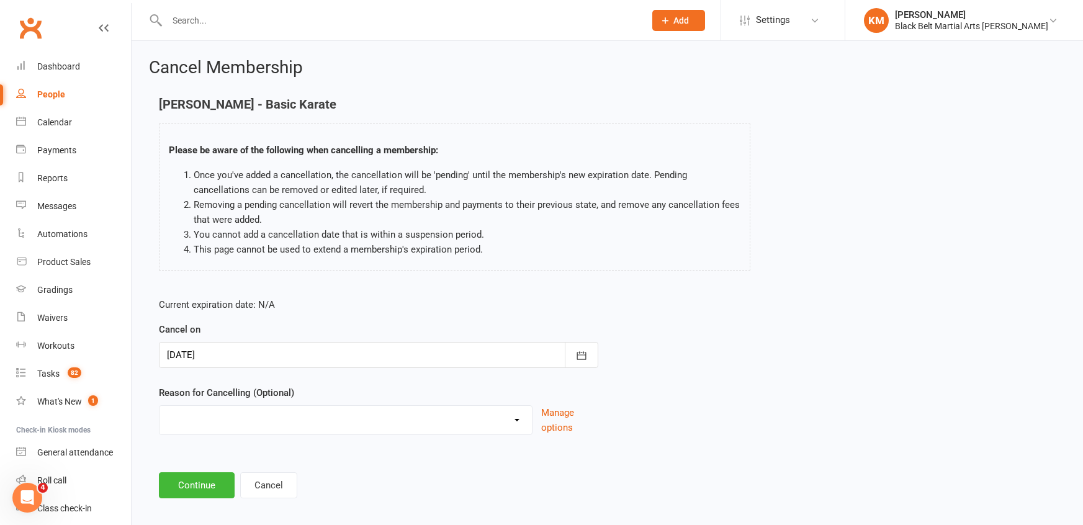
click at [243, 416] on select "Change of mind during Cooling Off Period Expiry of Grandmaster 10 Week Intro Pr…" at bounding box center [345, 418] width 372 height 25
select select "15"
click at [159, 406] on select "Change of mind during Cooling Off Period Expiry of Grandmaster 10 Week Intro Pr…" at bounding box center [345, 418] width 372 height 25
click at [210, 487] on button "Continue" at bounding box center [197, 485] width 76 height 26
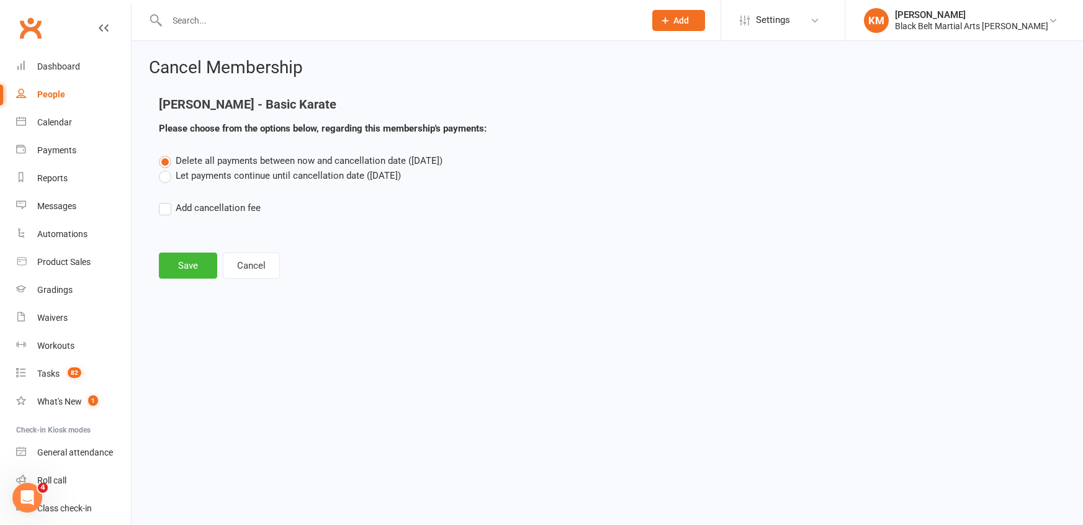
click at [228, 173] on label "Let payments continue until cancellation date (Oct 8, 2025)" at bounding box center [280, 175] width 242 height 15
click at [167, 168] on input "Let payments continue until cancellation date (Oct 8, 2025)" at bounding box center [163, 168] width 8 height 0
click at [192, 257] on button "Save" at bounding box center [188, 266] width 58 height 26
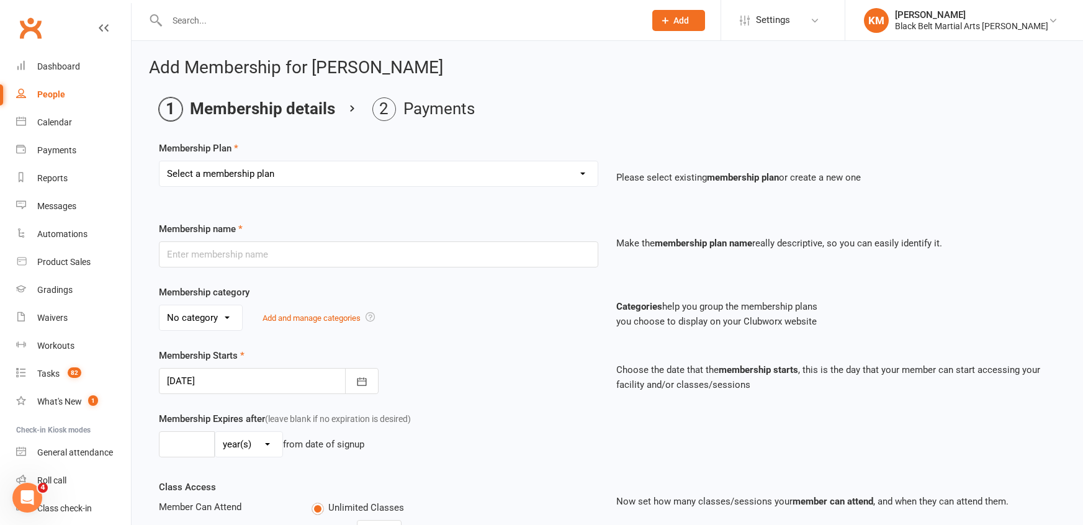
click at [303, 184] on select "Select a membership plan Create new Membership Plan Lil Dragon Lil Dragon - 10%…" at bounding box center [378, 173] width 438 height 25
select select "11"
click at [159, 161] on select "Select a membership plan Create new Membership Plan Lil Dragon Lil Dragon - 10%…" at bounding box center [378, 173] width 438 height 25
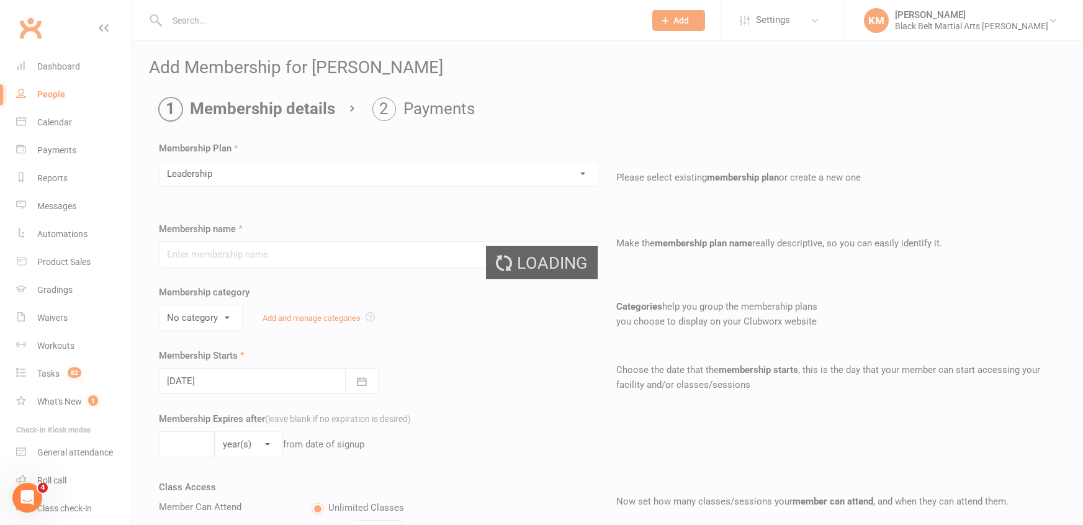
type input "Leadership"
select select "2"
type input "0"
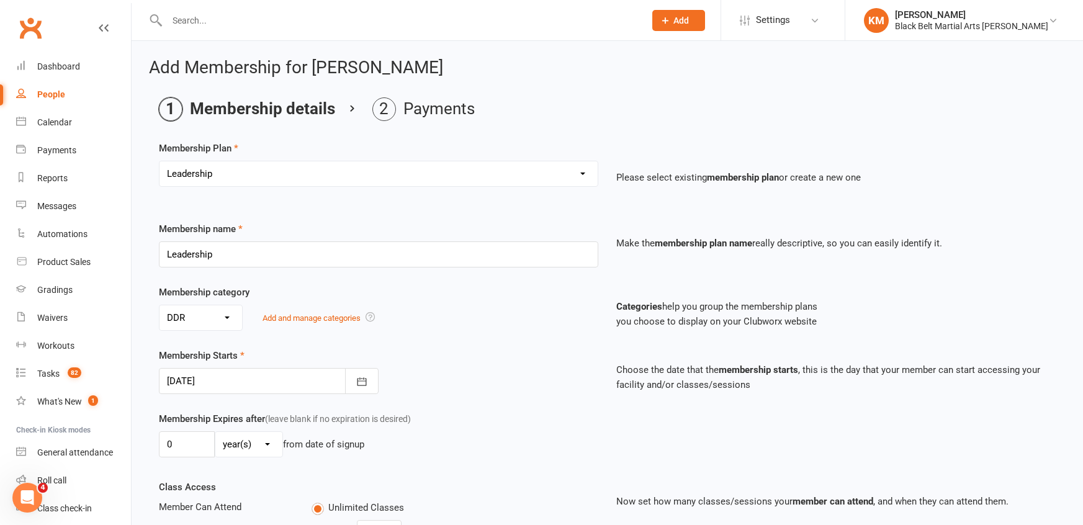
scroll to position [614, 0]
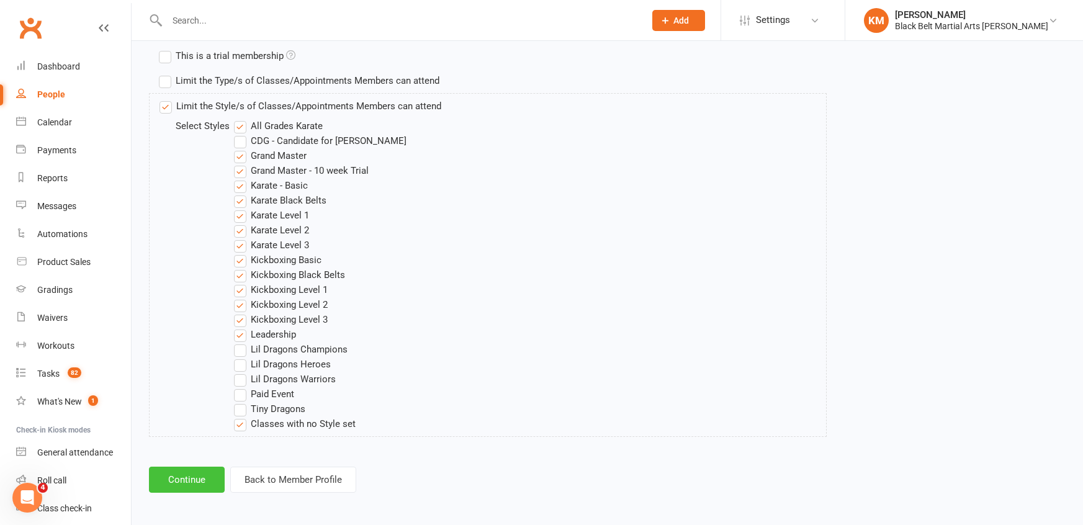
click at [179, 478] on button "Continue" at bounding box center [187, 480] width 76 height 26
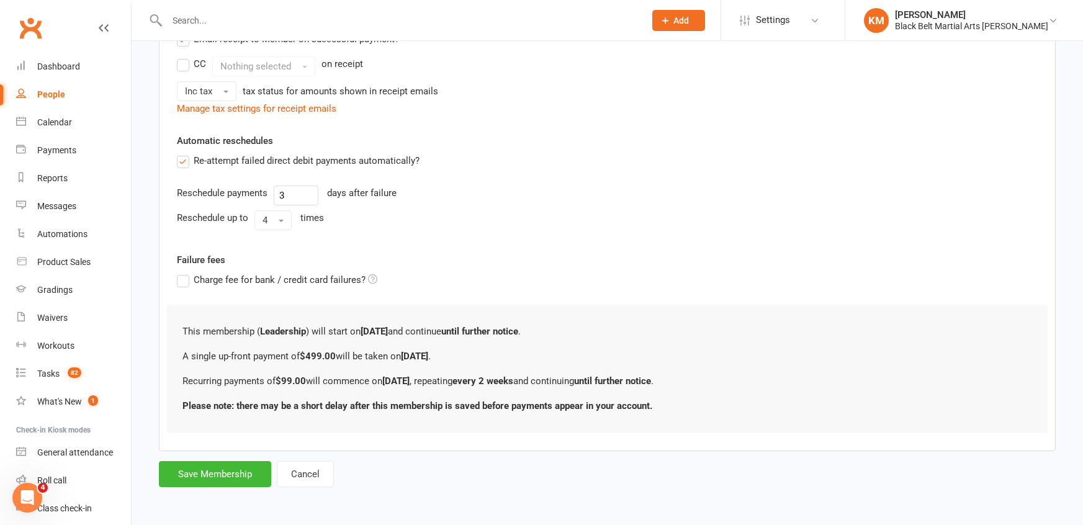
scroll to position [0, 0]
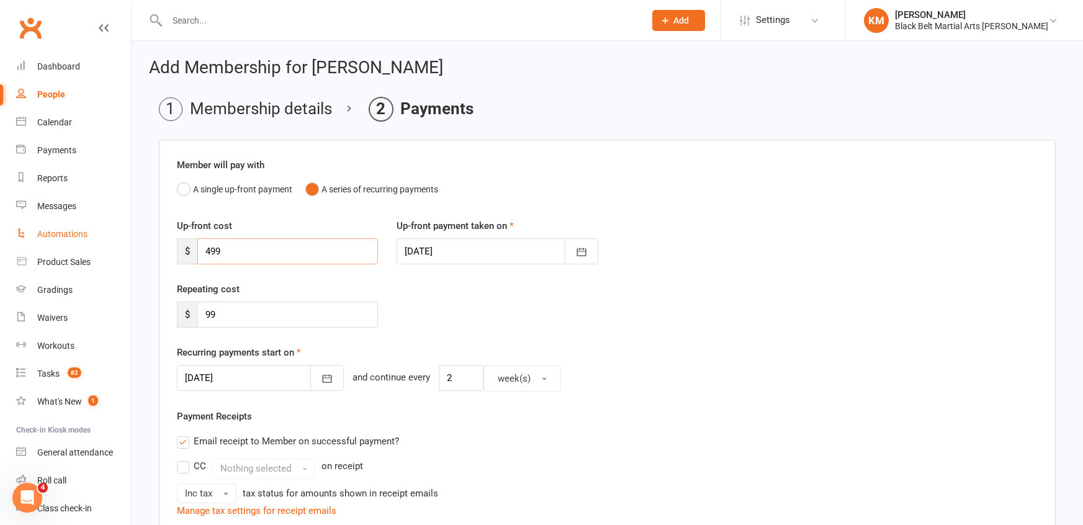
drag, startPoint x: 250, startPoint y: 249, endPoint x: 117, endPoint y: 236, distance: 133.5
click at [117, 236] on ui-view "Prospect Member Non-attending contact Class / event Appointment Grading event T…" at bounding box center [541, 456] width 1083 height 906
click at [212, 367] on div at bounding box center [260, 378] width 167 height 26
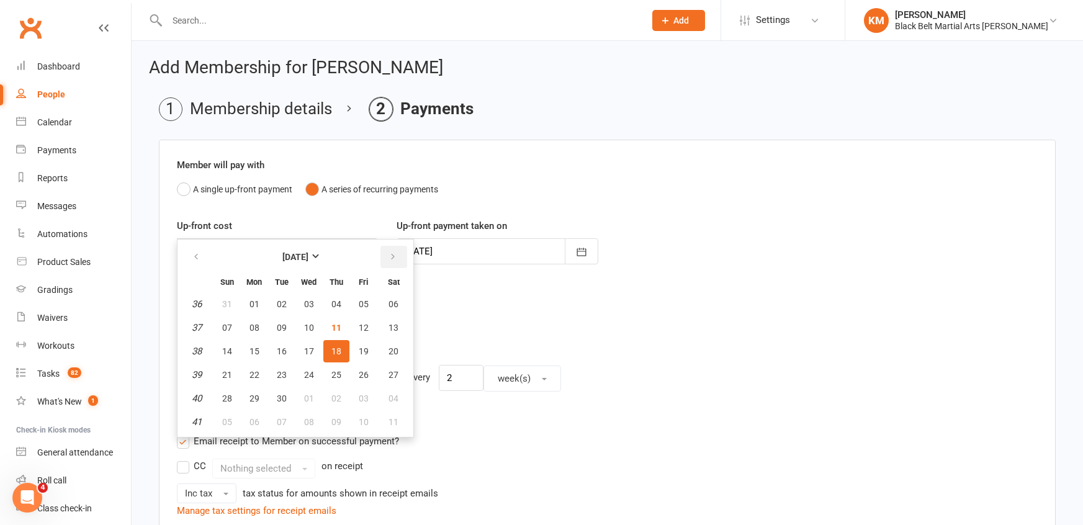
click at [389, 252] on icon "button" at bounding box center [393, 257] width 9 height 10
click at [314, 349] on button "15" at bounding box center [309, 351] width 26 height 22
type input "15 Oct 2025"
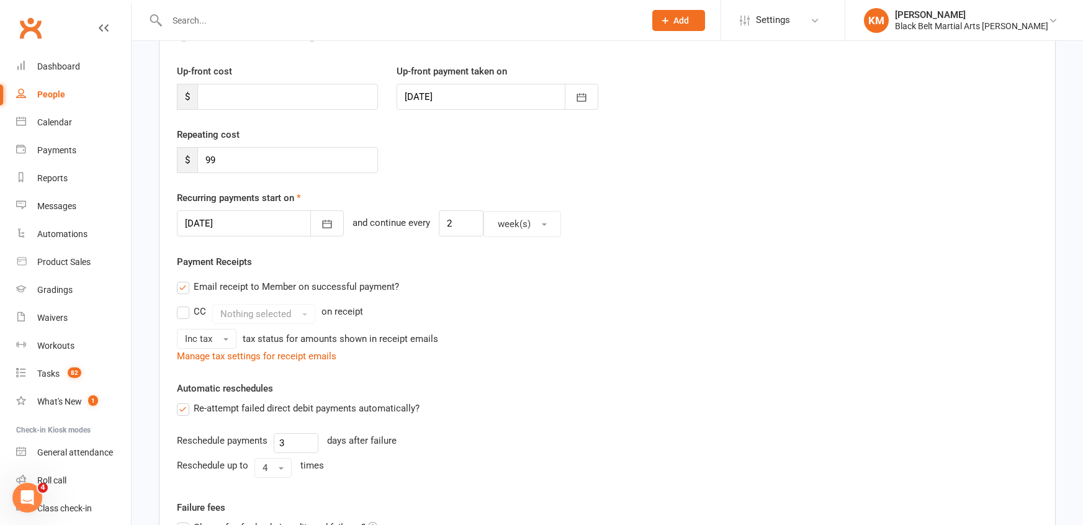
scroll to position [375, 0]
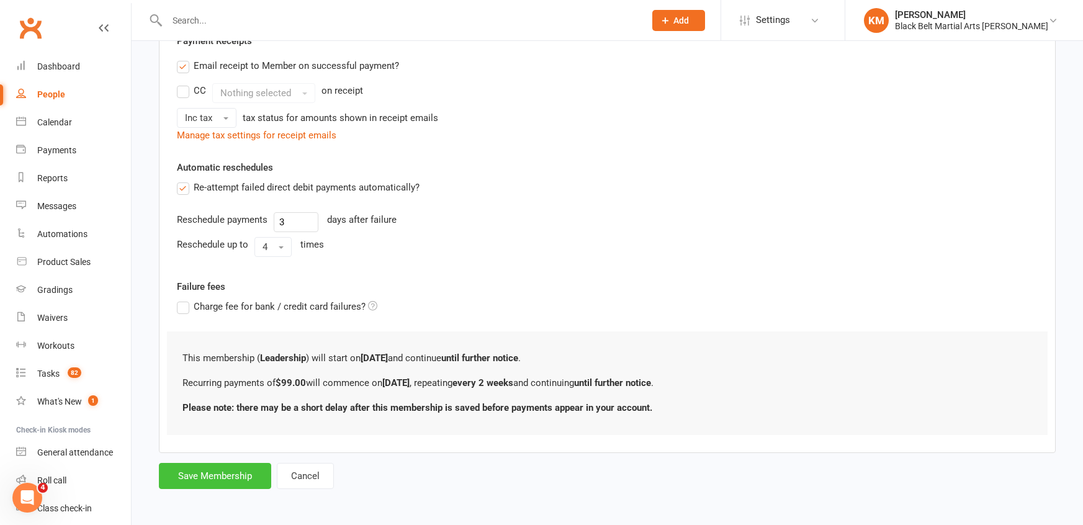
click at [222, 477] on button "Save Membership" at bounding box center [215, 476] width 112 height 26
type input "0"
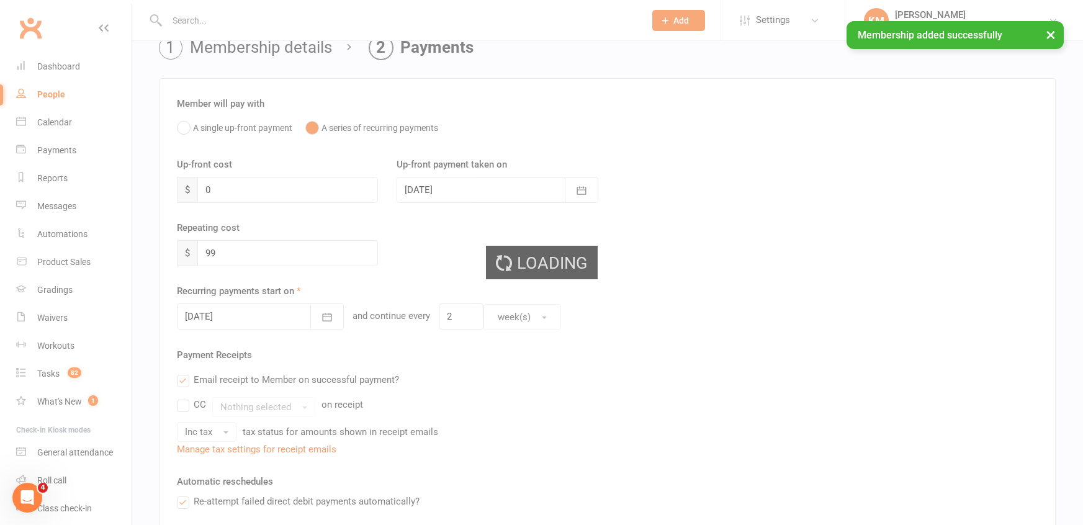
scroll to position [27, 0]
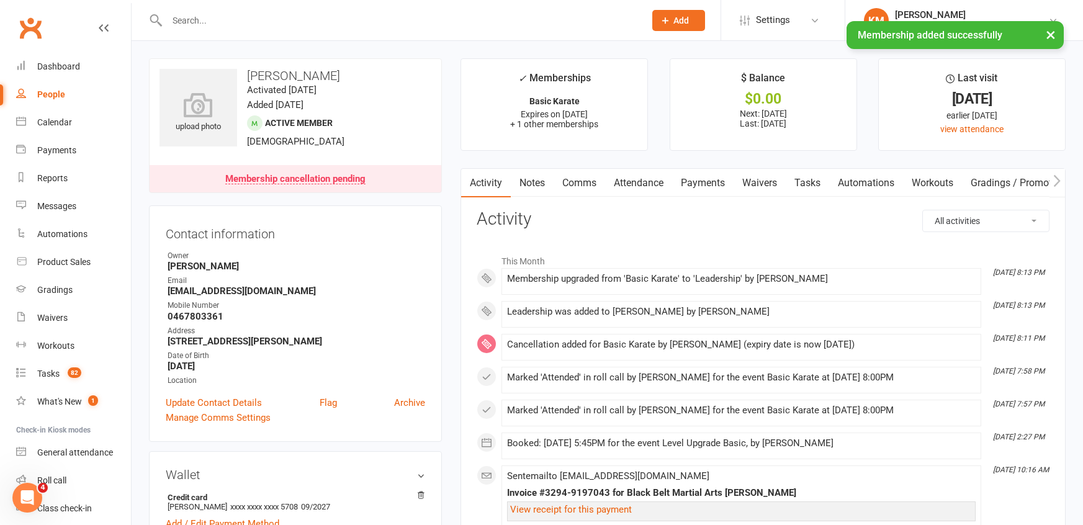
click at [536, 181] on link "Notes" at bounding box center [532, 183] width 43 height 29
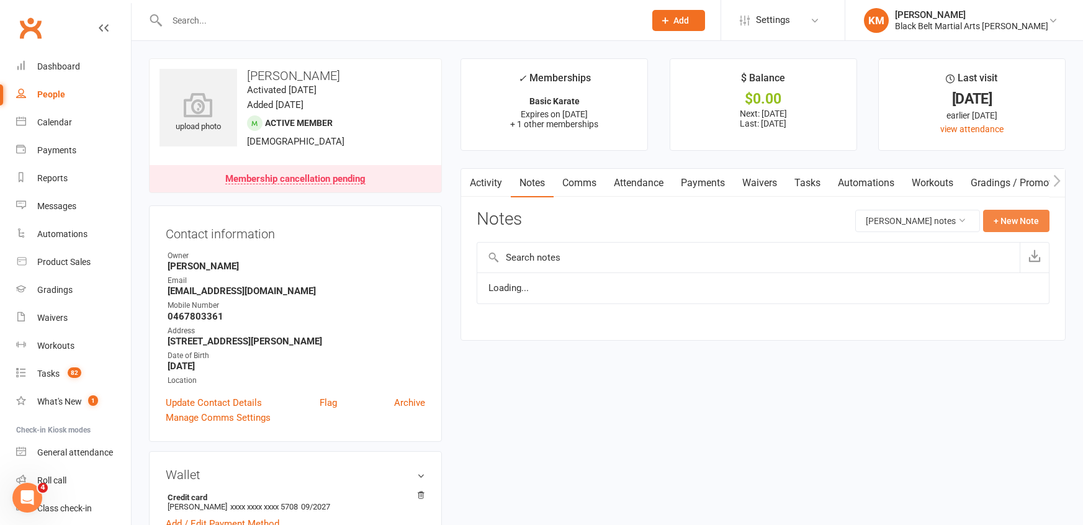
click at [1011, 216] on button "+ New Note" at bounding box center [1016, 221] width 66 height 22
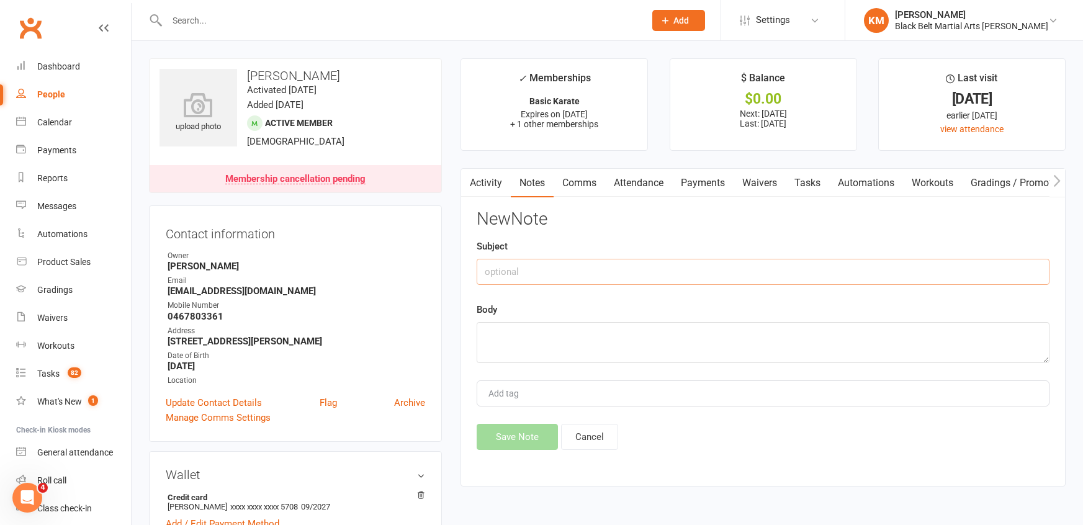
click at [877, 266] on input "text" at bounding box center [763, 272] width 573 height 26
type input "upgraded to leadership"
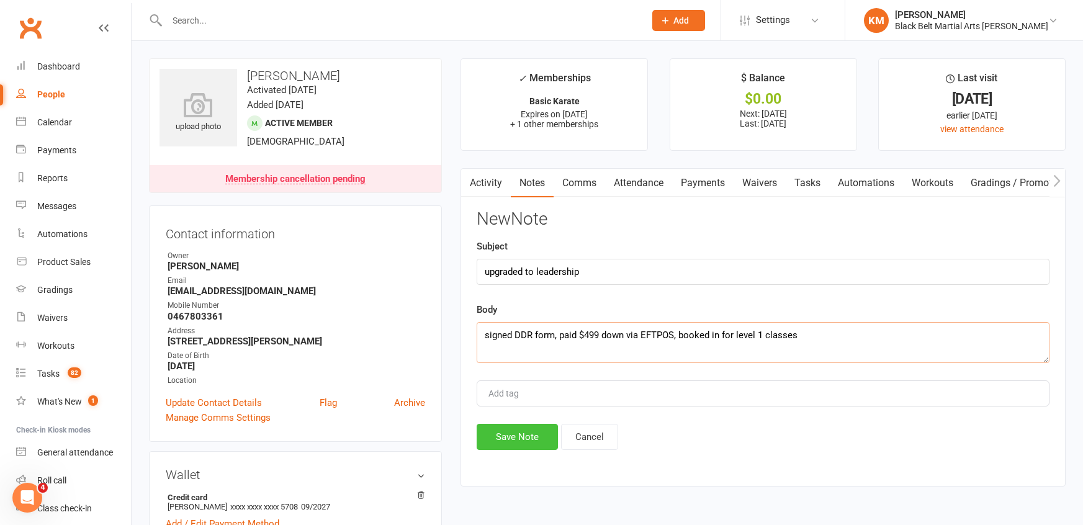
type textarea "signed DDR form, paid $499 down via EFTPOS, booked in for level 1 classes"
click at [523, 436] on button "Save Note" at bounding box center [517, 437] width 81 height 26
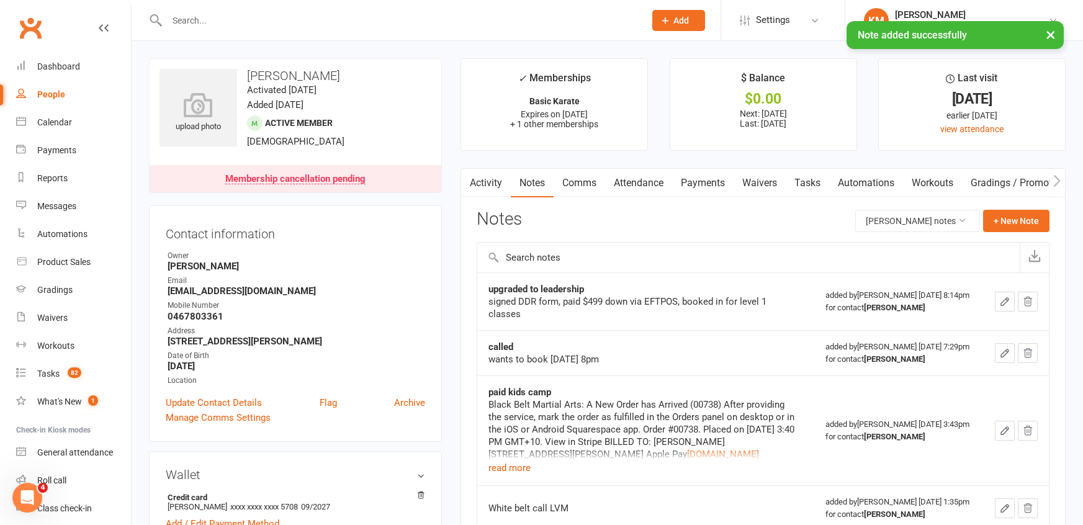
click at [636, 186] on link "Attendance" at bounding box center [638, 183] width 67 height 29
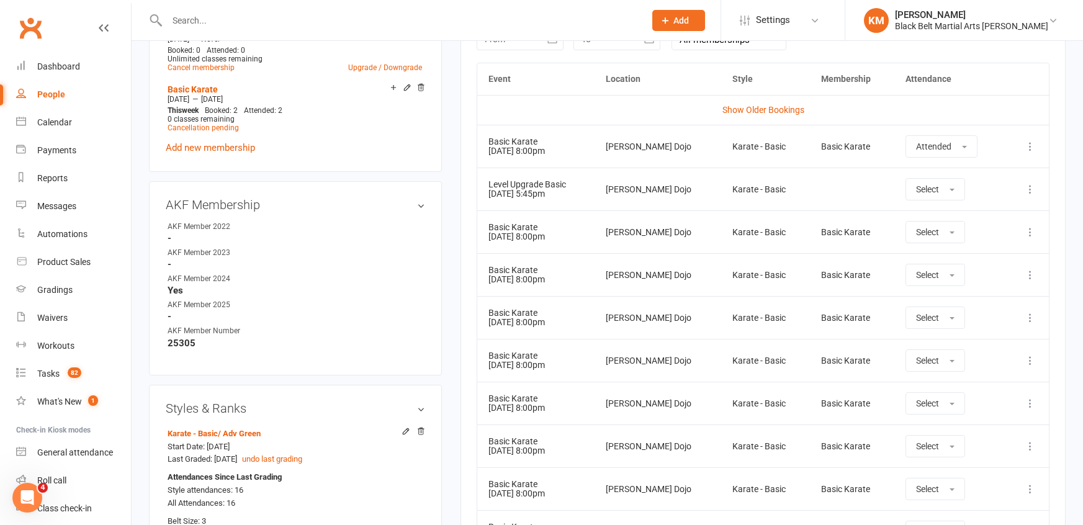
scroll to position [580, 0]
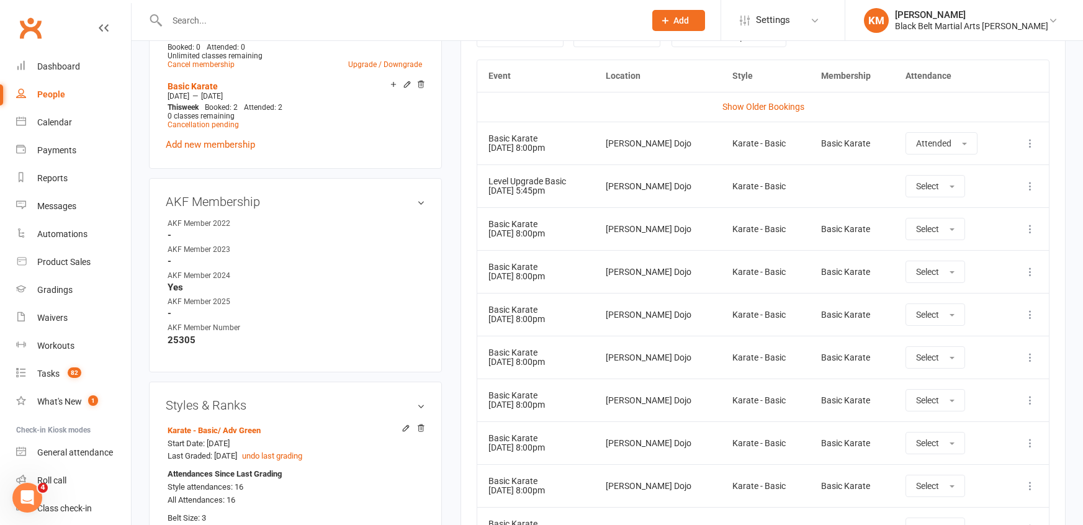
click at [1030, 314] on icon at bounding box center [1030, 314] width 12 height 12
click at [986, 388] on link "Remove booking" at bounding box center [975, 388] width 123 height 25
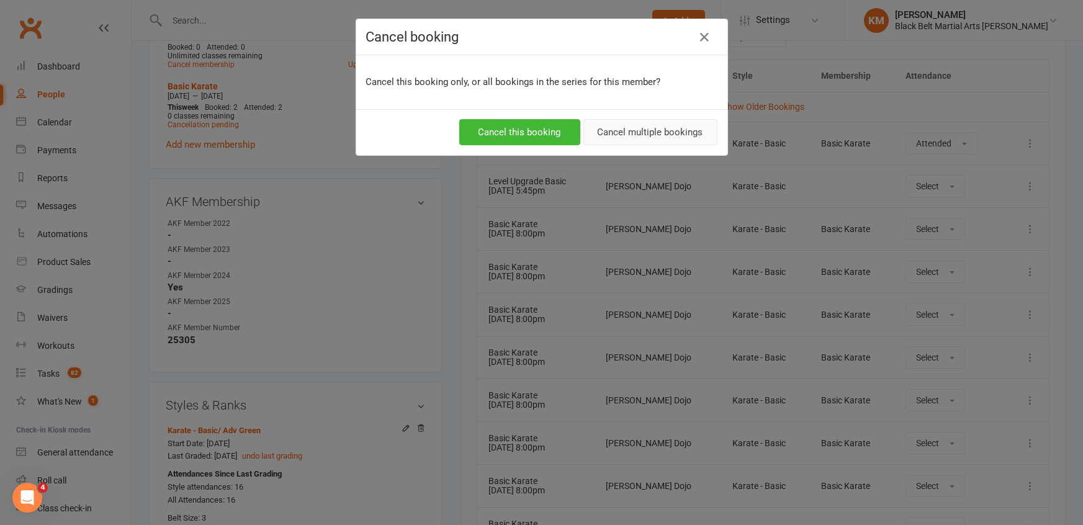
click at [675, 124] on button "Cancel multiple bookings" at bounding box center [650, 132] width 134 height 26
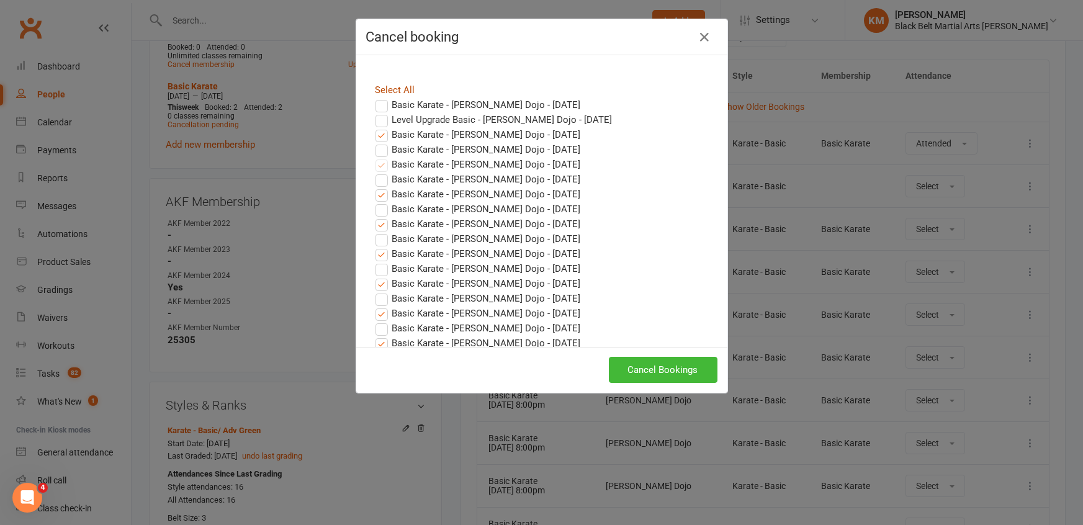
click at [409, 88] on link "Select All" at bounding box center [395, 89] width 40 height 11
click at [382, 150] on label "Basic Karate - Hornsby Dojo - Sep 18, 2025" at bounding box center [477, 149] width 205 height 15
click at [374, 142] on input "Basic Karate - Hornsby Dojo - Sep 18, 2025" at bounding box center [370, 142] width 8 height 0
click at [381, 130] on label "Basic Karate - Hornsby Dojo - Sep 17, 2025" at bounding box center [477, 134] width 205 height 15
click at [374, 127] on input "Basic Karate - Hornsby Dojo - Sep 17, 2025" at bounding box center [370, 127] width 8 height 0
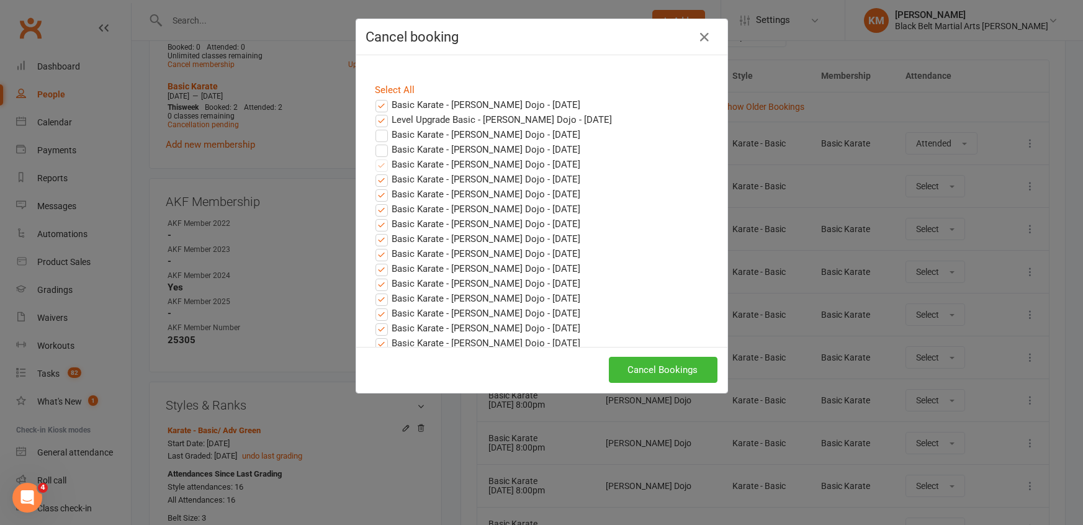
click at [380, 140] on label "Basic Karate - Hornsby Dojo - Sep 17, 2025" at bounding box center [477, 134] width 205 height 15
click at [374, 127] on input "Basic Karate - Hornsby Dojo - Sep 17, 2025" at bounding box center [370, 127] width 8 height 0
click at [380, 134] on label "Basic Karate - Hornsby Dojo - Sep 17, 2025" at bounding box center [477, 134] width 205 height 15
click at [374, 127] on input "Basic Karate - Hornsby Dojo - Sep 17, 2025" at bounding box center [370, 127] width 8 height 0
click at [380, 121] on label "Level Upgrade Basic - Hornsby Dojo - Sep 12, 2025" at bounding box center [493, 119] width 237 height 15
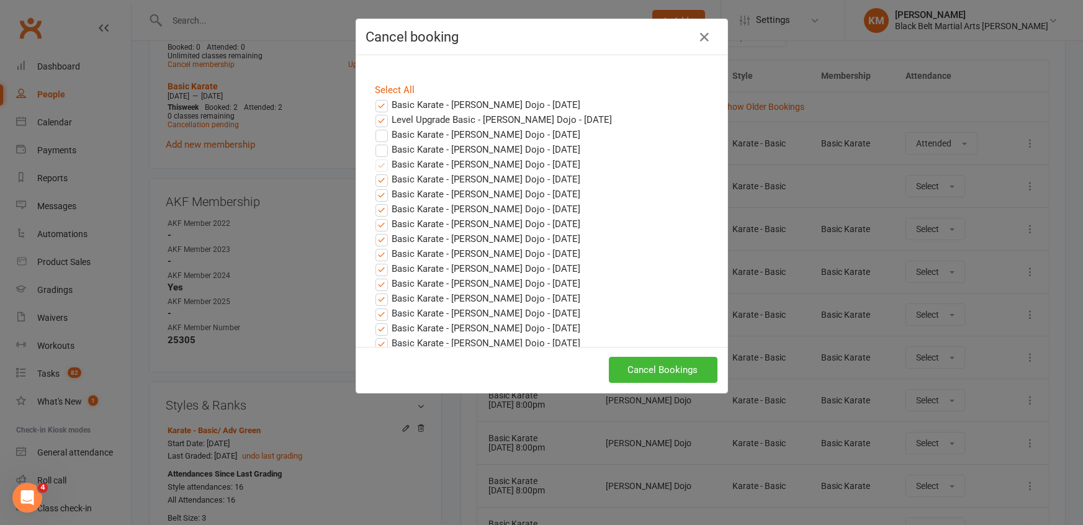
click at [374, 112] on input "Level Upgrade Basic - Hornsby Dojo - Sep 12, 2025" at bounding box center [370, 112] width 8 height 0
click at [382, 109] on label "Basic Karate - Hornsby Dojo - Sep 11, 2025" at bounding box center [477, 104] width 205 height 15
click at [374, 97] on input "Basic Karate - Hornsby Dojo - Sep 11, 2025" at bounding box center [370, 97] width 8 height 0
click at [640, 363] on button "Cancel Bookings" at bounding box center [663, 370] width 109 height 26
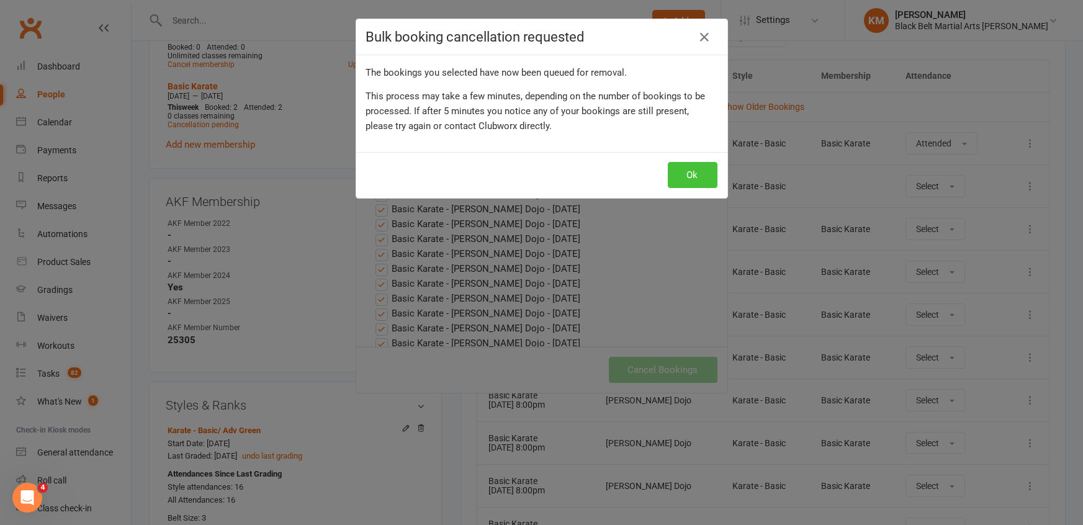
click at [701, 182] on button "Ok" at bounding box center [693, 175] width 50 height 26
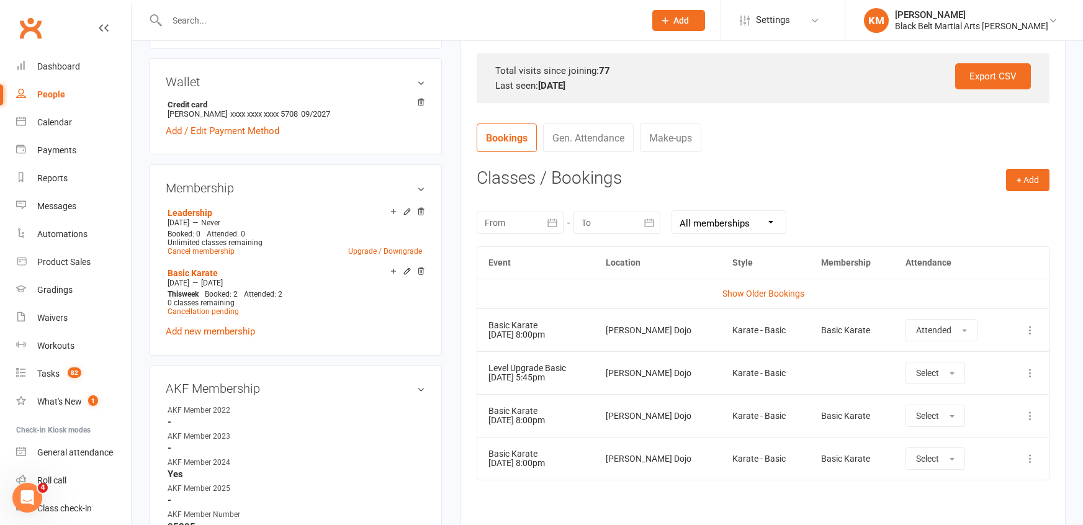
scroll to position [398, 0]
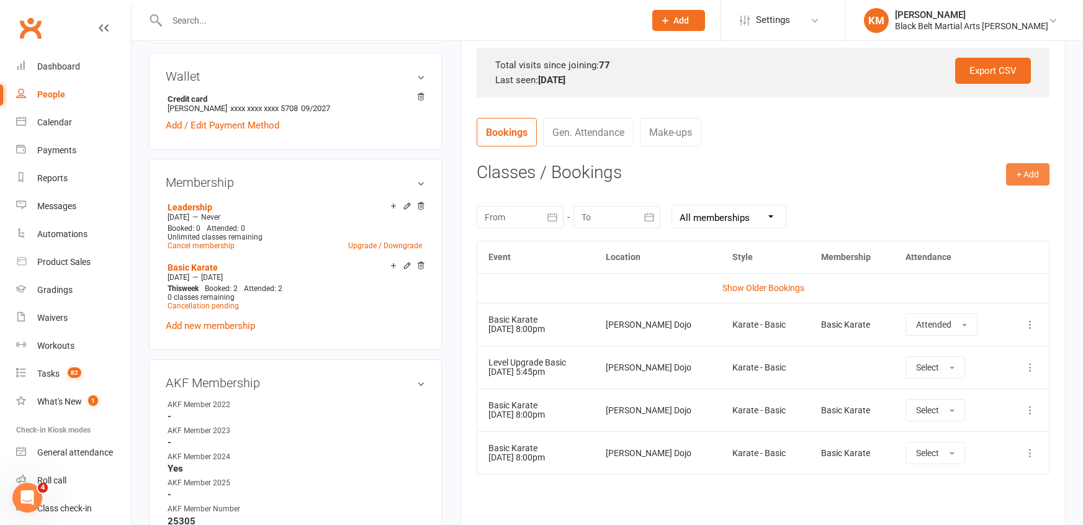
click at [1015, 173] on button "+ Add" at bounding box center [1027, 174] width 43 height 22
click at [975, 192] on link "Book Event" at bounding box center [987, 202] width 123 height 25
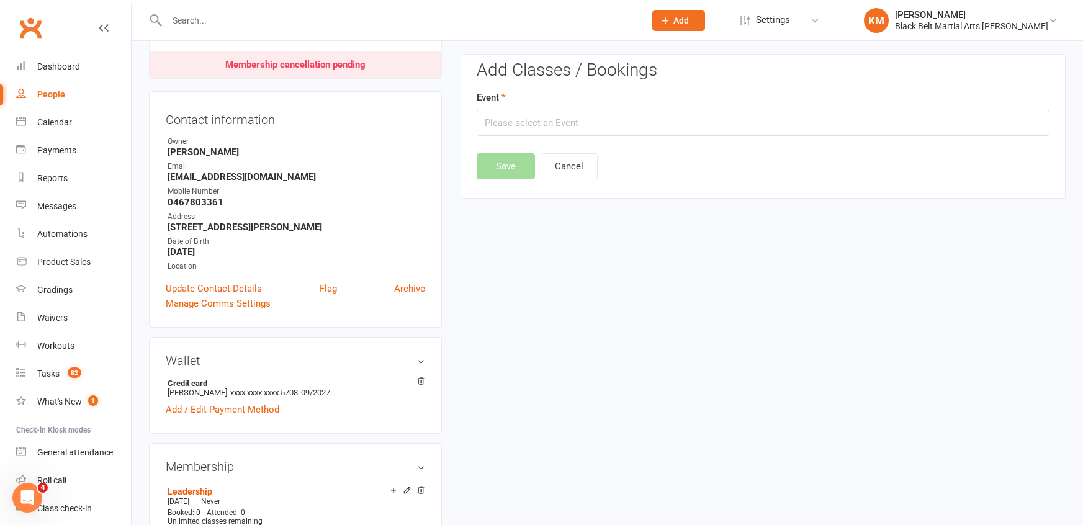
scroll to position [106, 0]
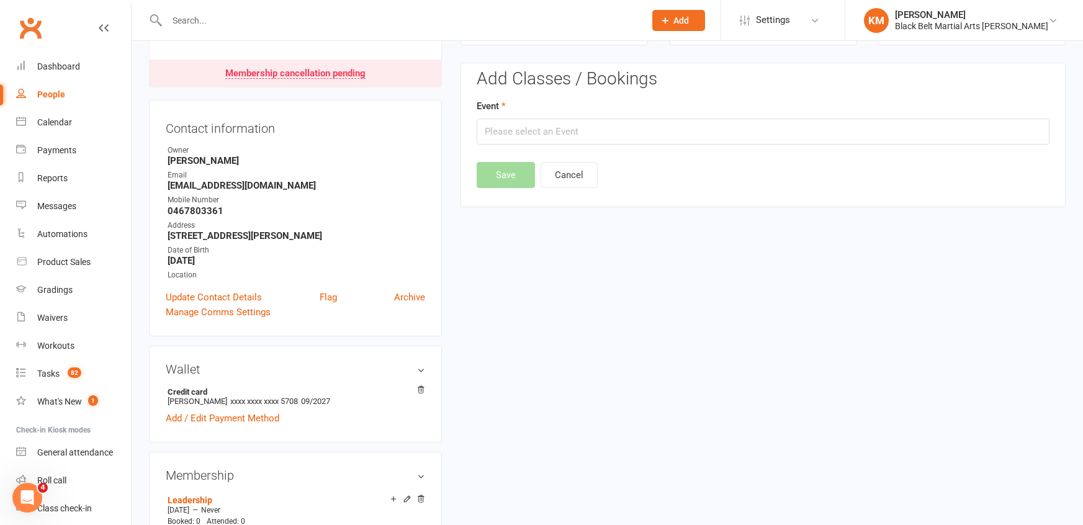
click at [582, 144] on div "Add Classes / Bookings Event Save Cancel" at bounding box center [763, 129] width 573 height 119
click at [575, 138] on input "text" at bounding box center [763, 132] width 573 height 26
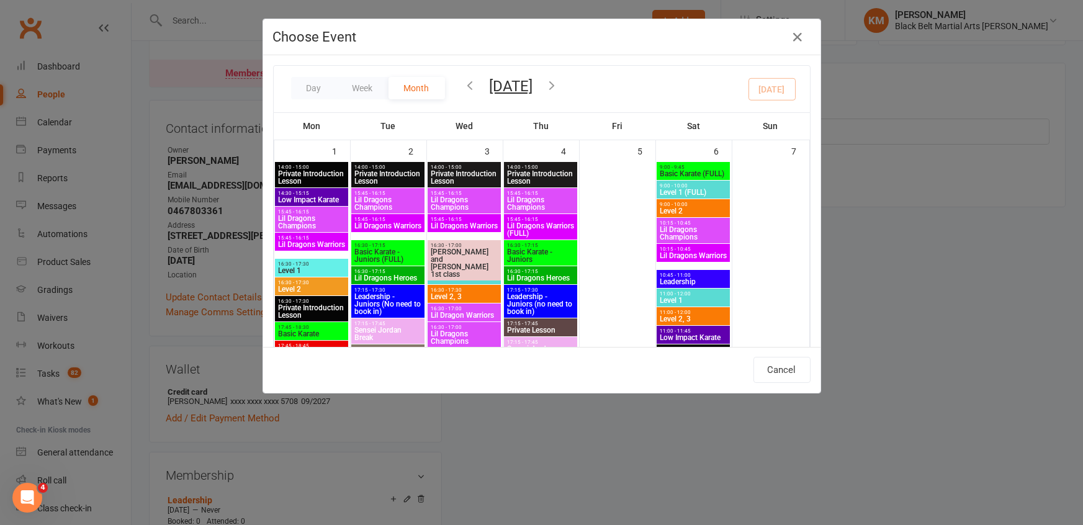
click at [559, 76] on button "button" at bounding box center [553, 87] width 14 height 22
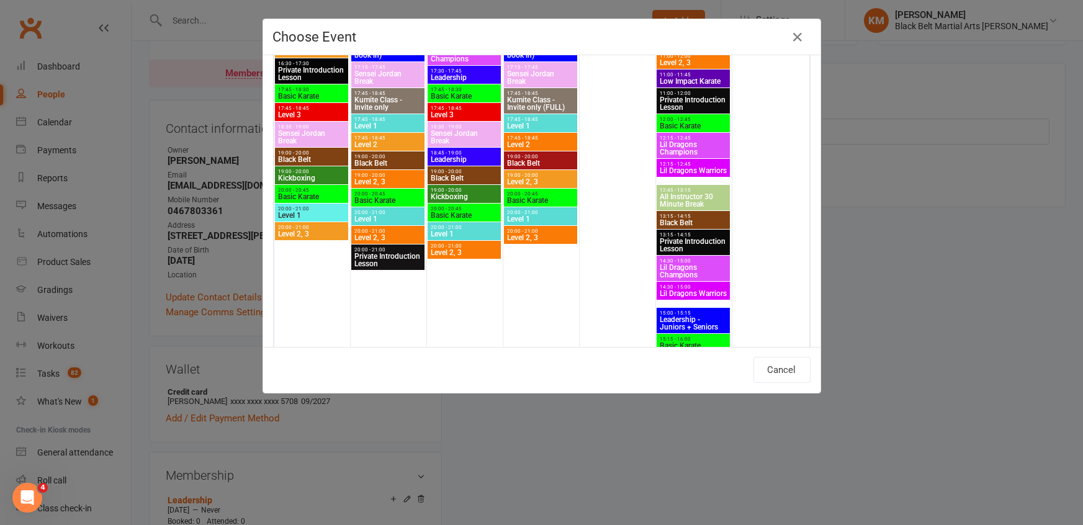
scroll to position [630, 0]
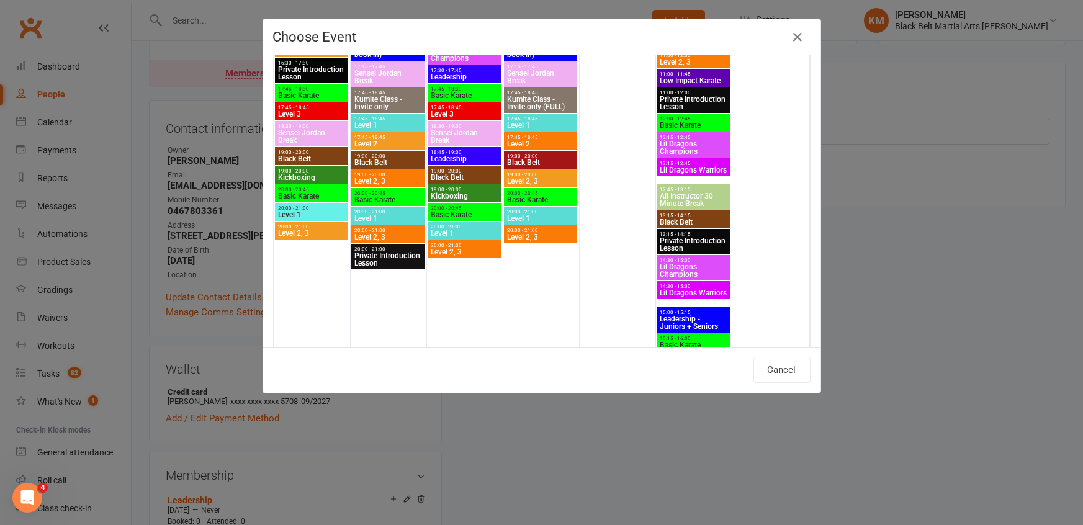
click at [393, 215] on span "Level 1" at bounding box center [388, 218] width 68 height 7
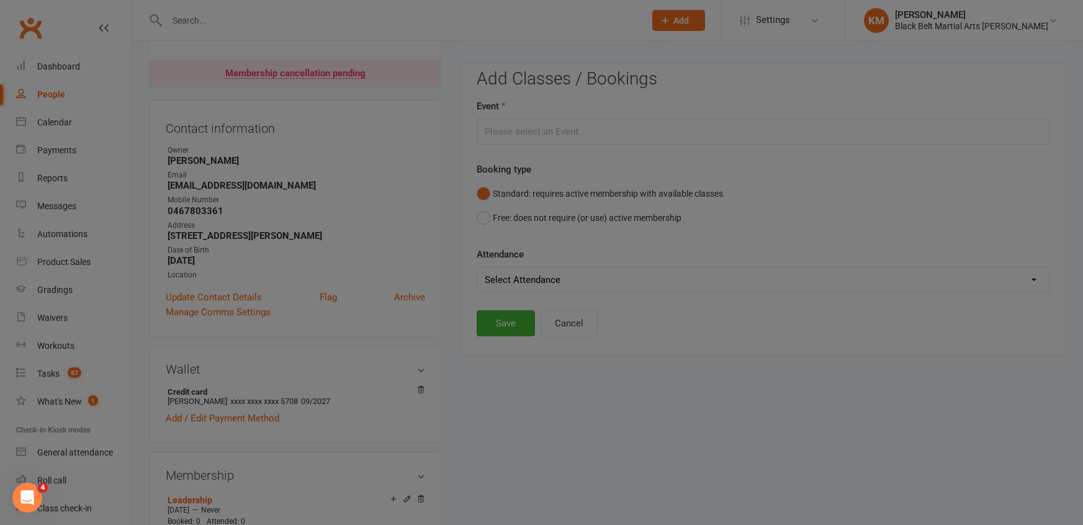
type input "Level 1 - [DATE] 8:00:00 PM"
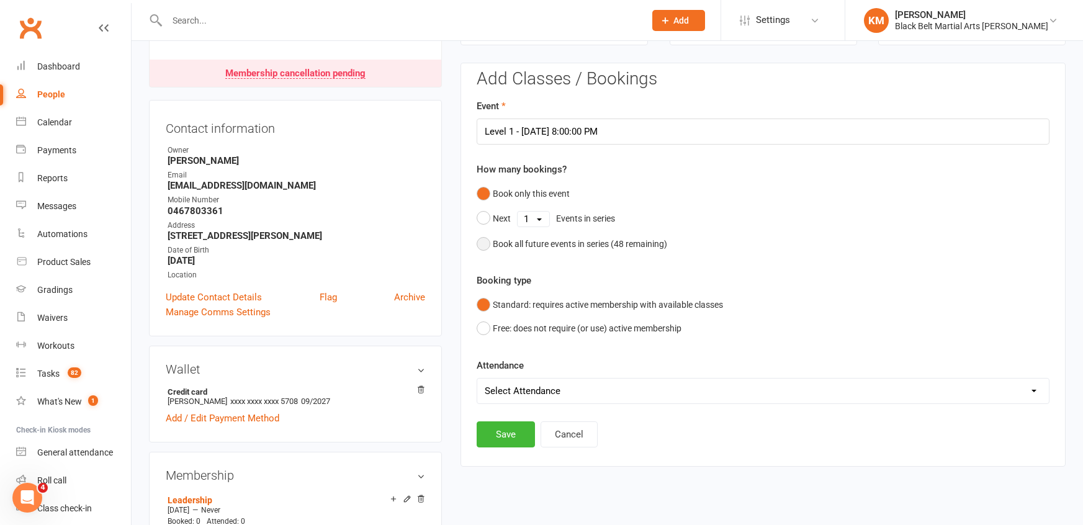
click at [503, 240] on div "Book all future events in series ( 48 remaining)" at bounding box center [580, 244] width 174 height 14
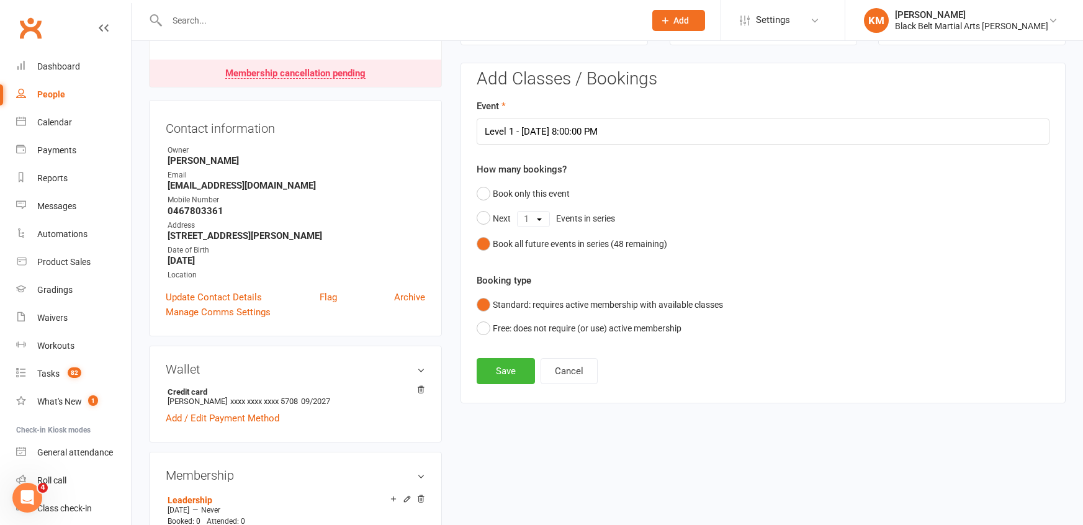
click at [502, 389] on div "Add Classes / Bookings Event Level 1 - [DATE] 8:00:00 PM How many bookings? Boo…" at bounding box center [763, 233] width 605 height 340
click at [500, 375] on button "Save" at bounding box center [506, 371] width 58 height 26
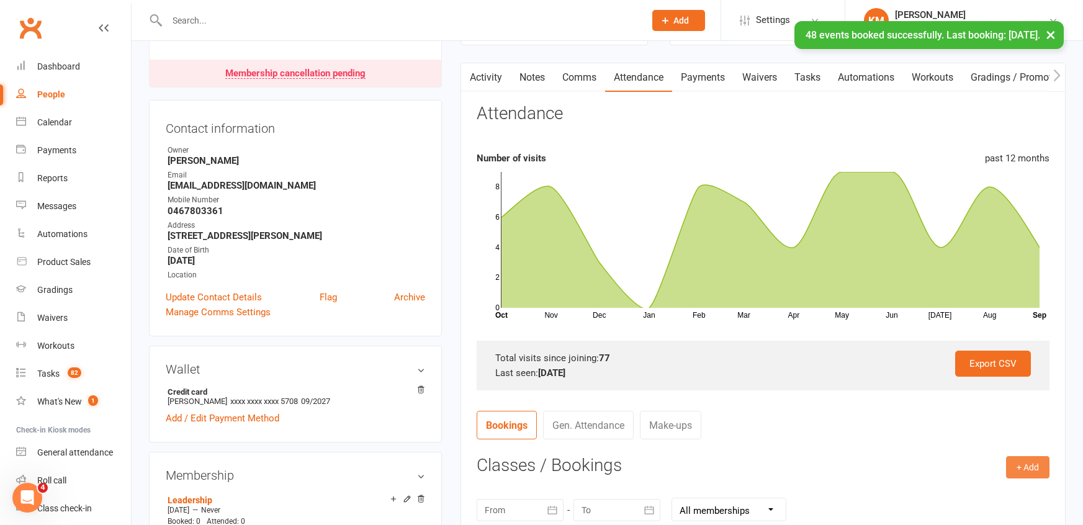
click at [1016, 456] on button "+ Add" at bounding box center [1027, 467] width 43 height 22
click at [950, 487] on link "Book Event" at bounding box center [987, 495] width 123 height 25
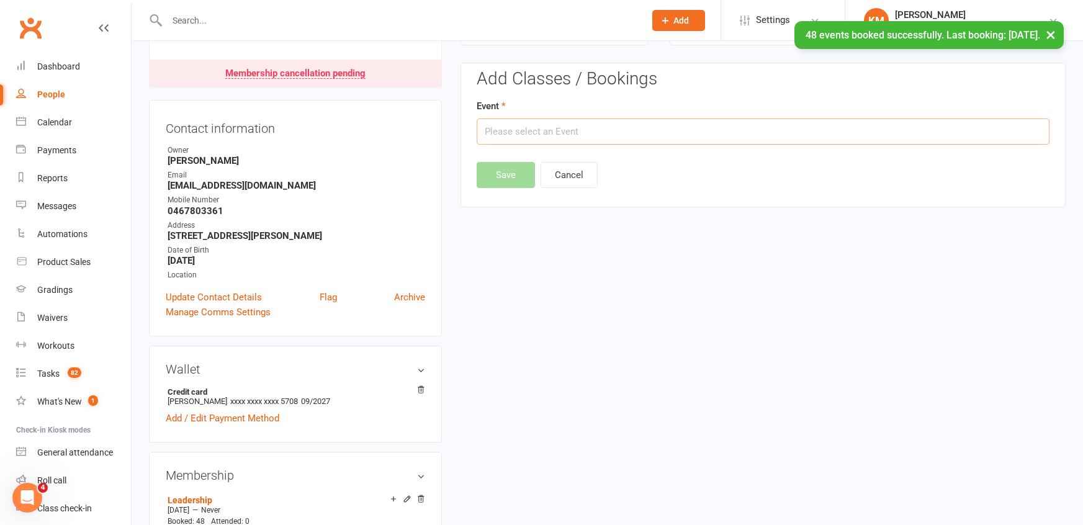
click at [745, 129] on input "text" at bounding box center [763, 132] width 573 height 26
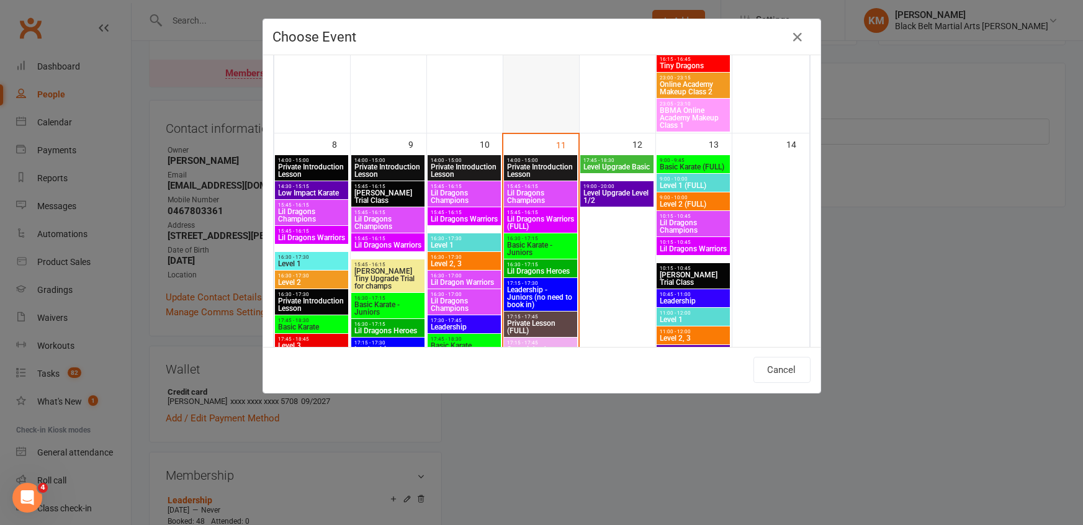
scroll to position [0, 0]
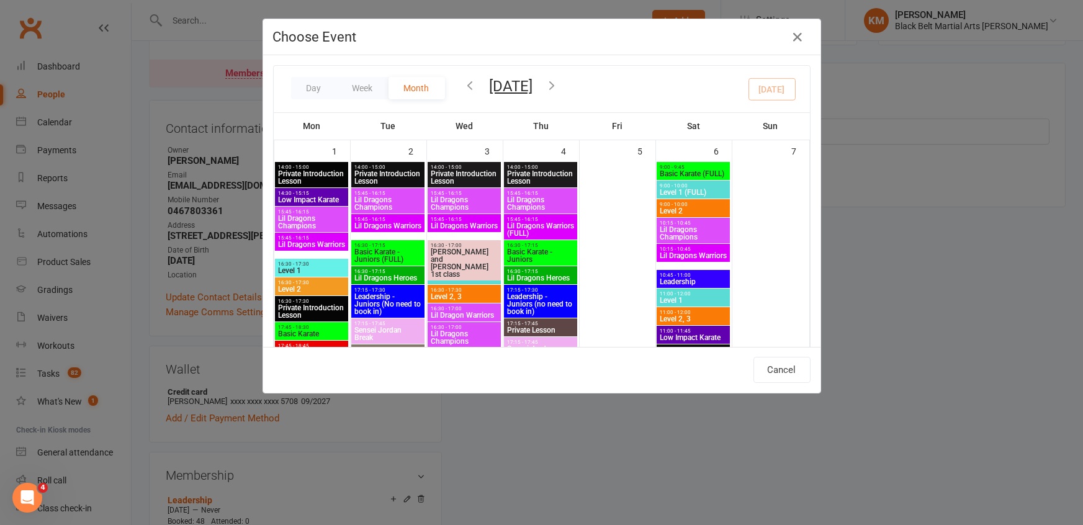
click at [559, 82] on icon "button" at bounding box center [553, 85] width 14 height 14
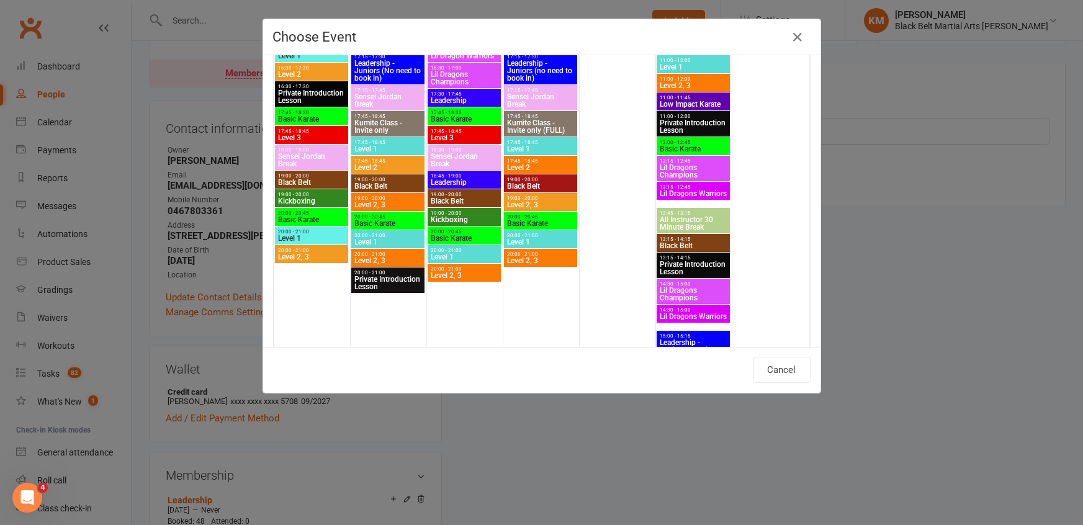
scroll to position [616, 0]
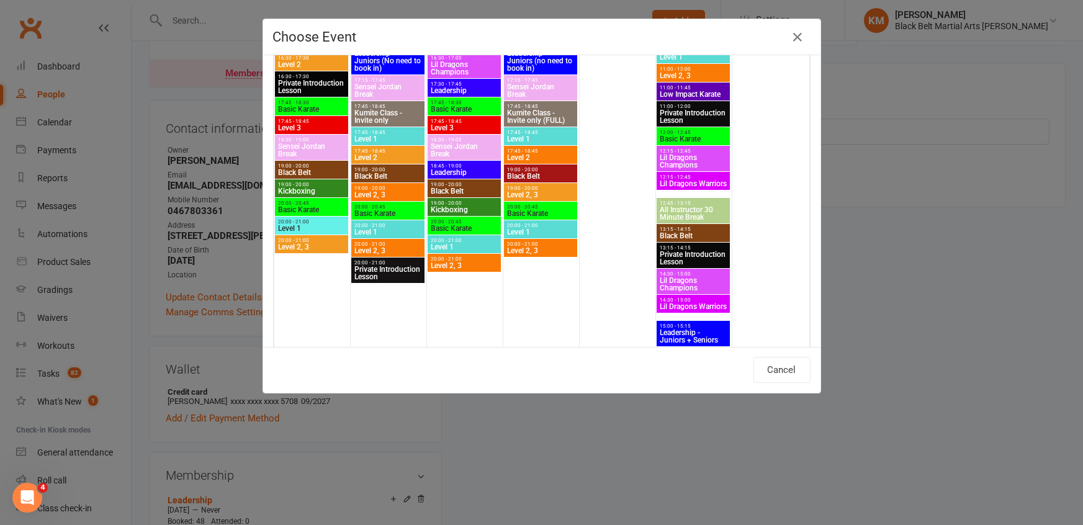
click at [546, 230] on span "Level 1" at bounding box center [540, 231] width 68 height 7
type input "Level 1 - [DATE] 8:00:00 PM"
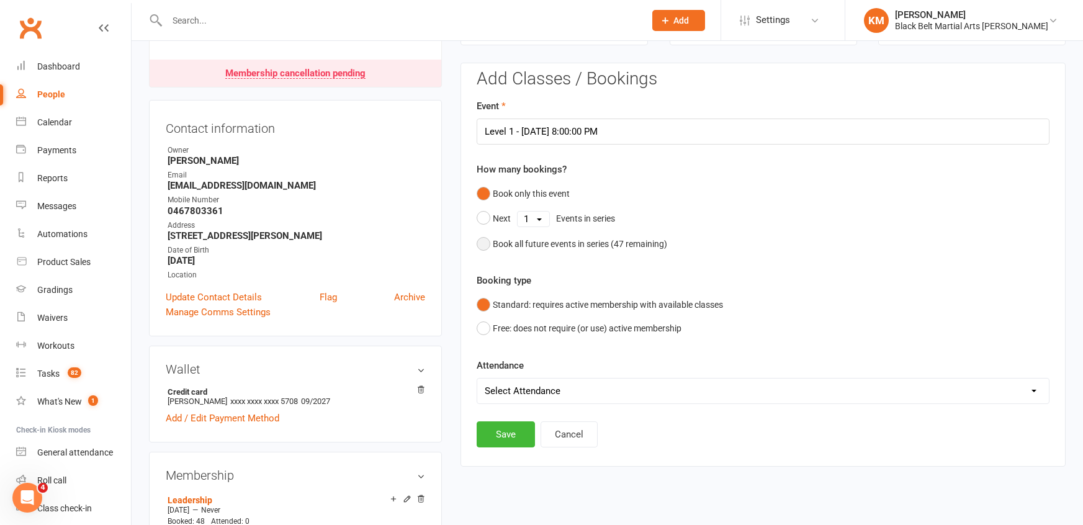
click at [555, 240] on div "Book all future events in series ( 47 remaining)" at bounding box center [580, 244] width 174 height 14
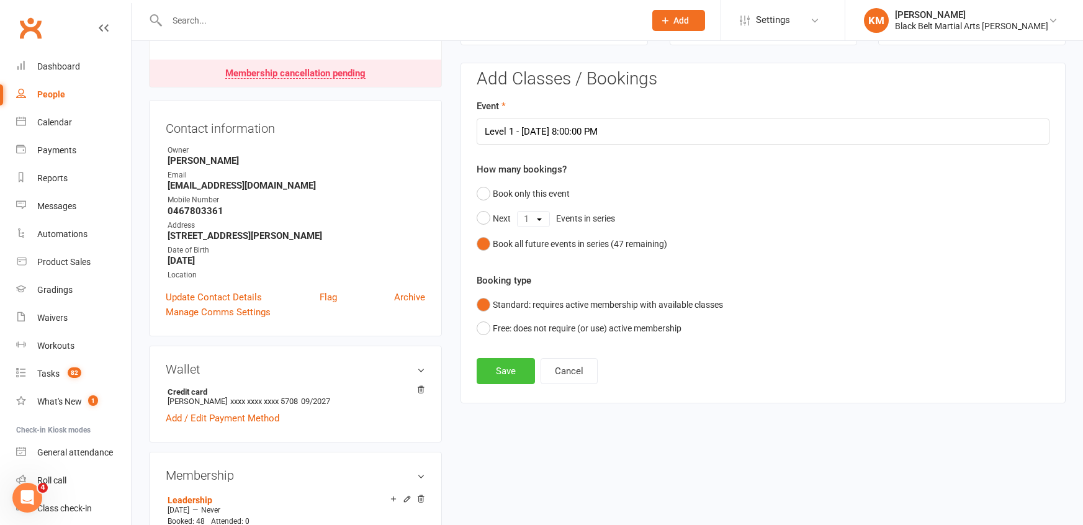
click at [506, 370] on button "Save" at bounding box center [506, 371] width 58 height 26
